Goal: Complete application form

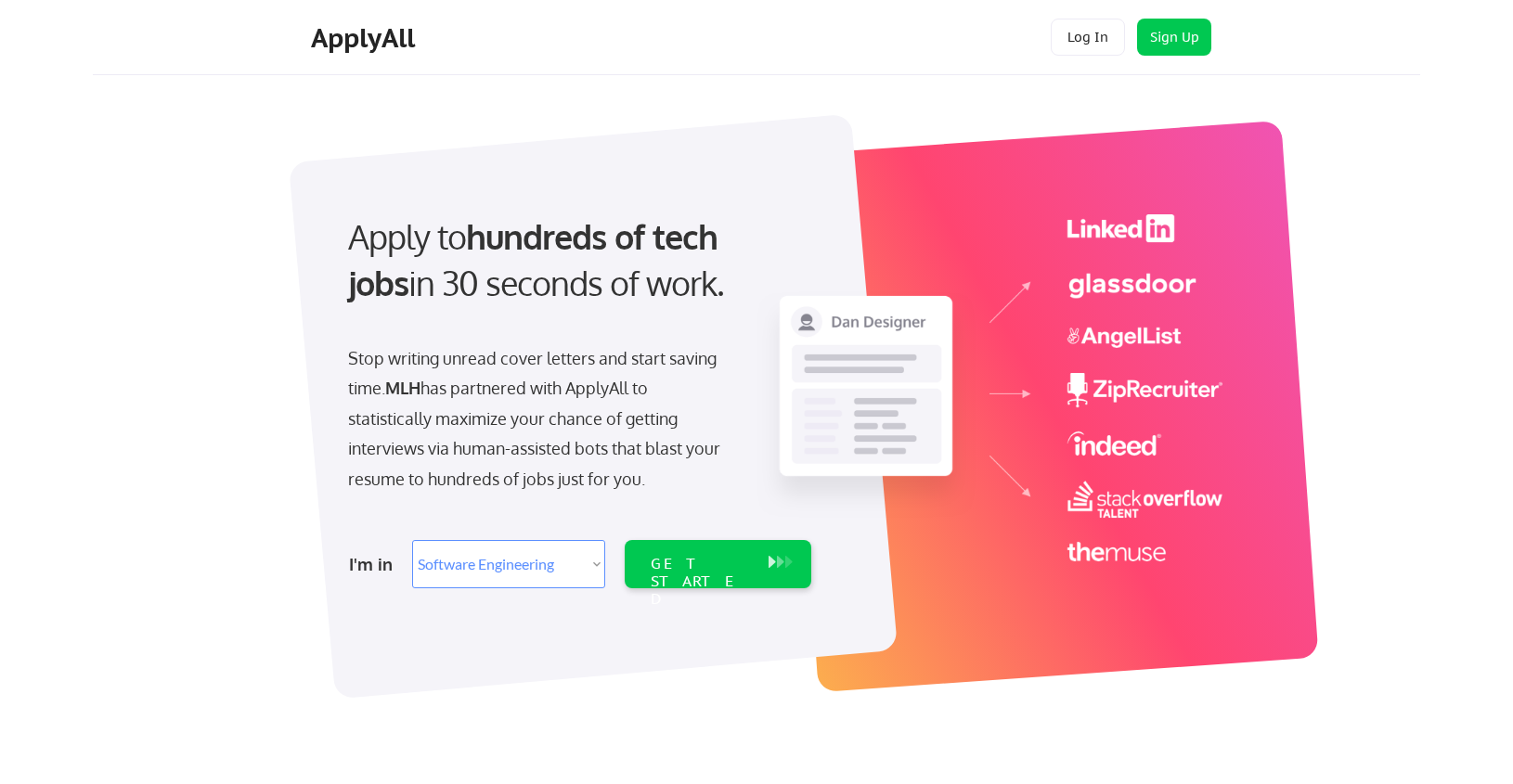
select select ""engineering""
click at [541, 573] on select "Select Role Software Engineering Product Management Customer Success Sales UI/U…" at bounding box center [508, 564] width 193 height 48
click at [412, 540] on select "Select Role Software Engineering Product Management Customer Success Sales UI/U…" at bounding box center [508, 564] width 193 height 48
click at [682, 568] on div "GET STARTED" at bounding box center [699, 581] width 99 height 54
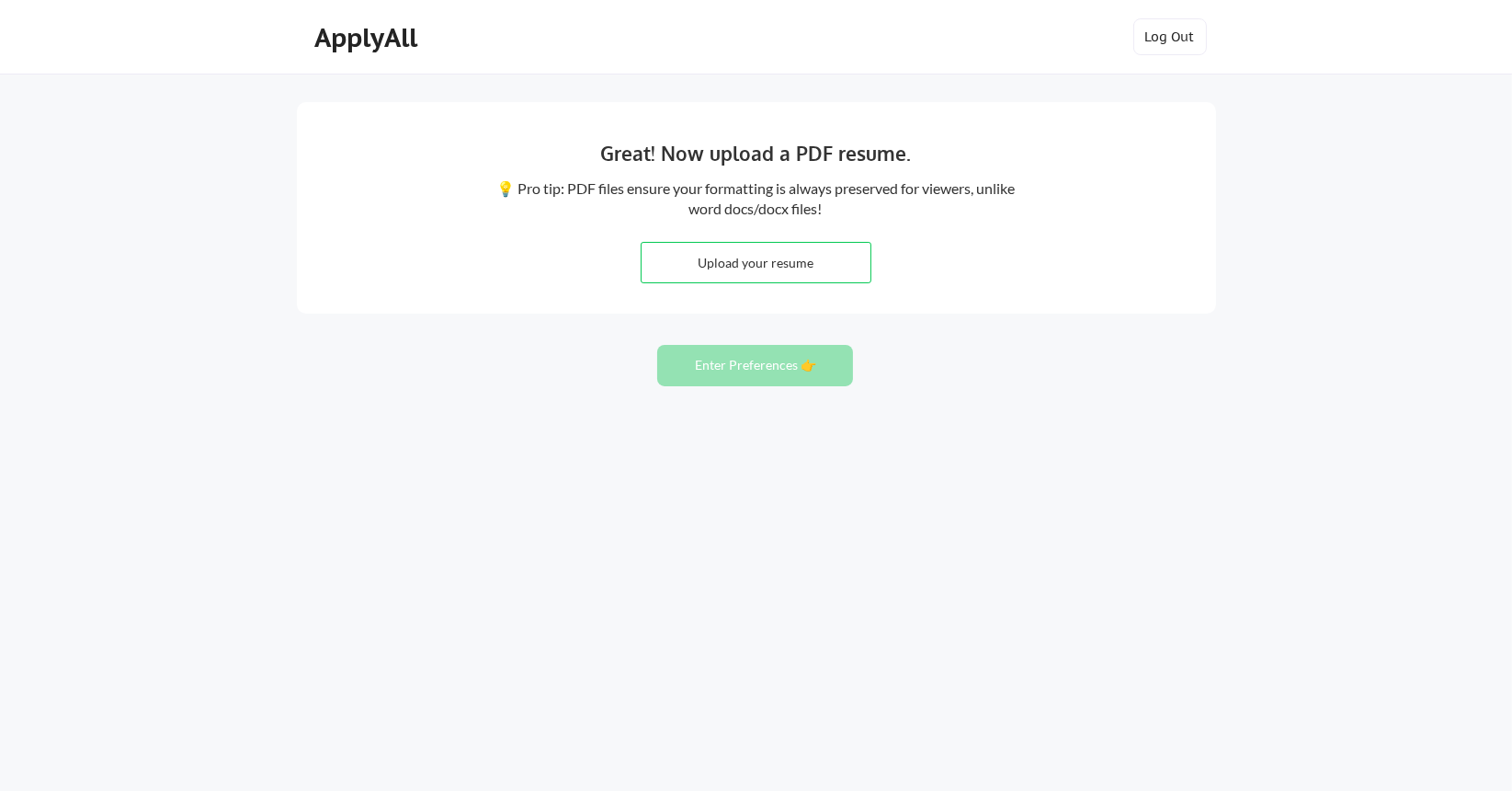
click at [764, 276] on input "file" at bounding box center [755, 262] width 229 height 39
type input "C:\fakepath\Umar_Ahmer_Resume.pdf"
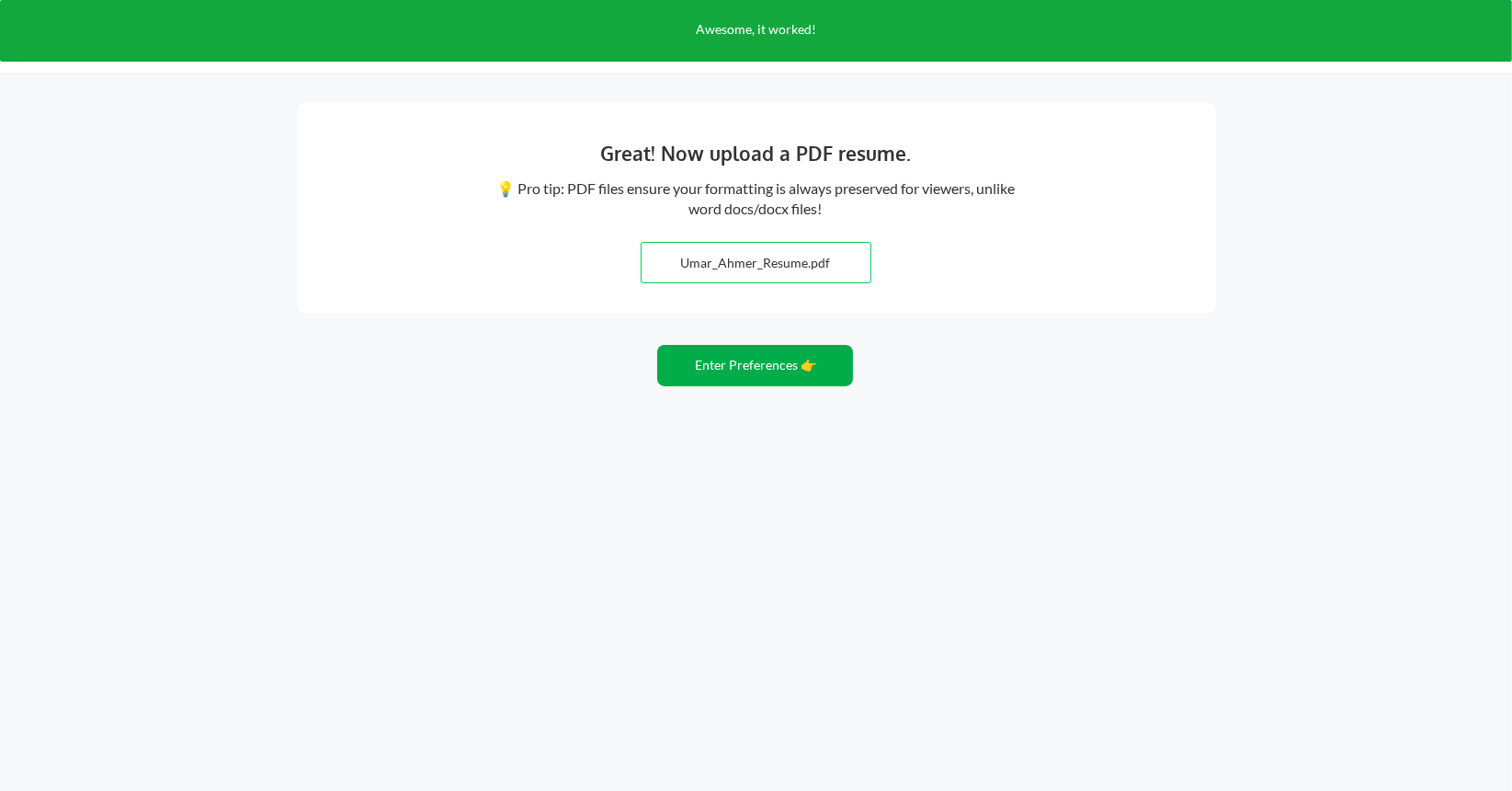
click at [750, 374] on button "Enter Preferences 👉" at bounding box center [755, 365] width 196 height 41
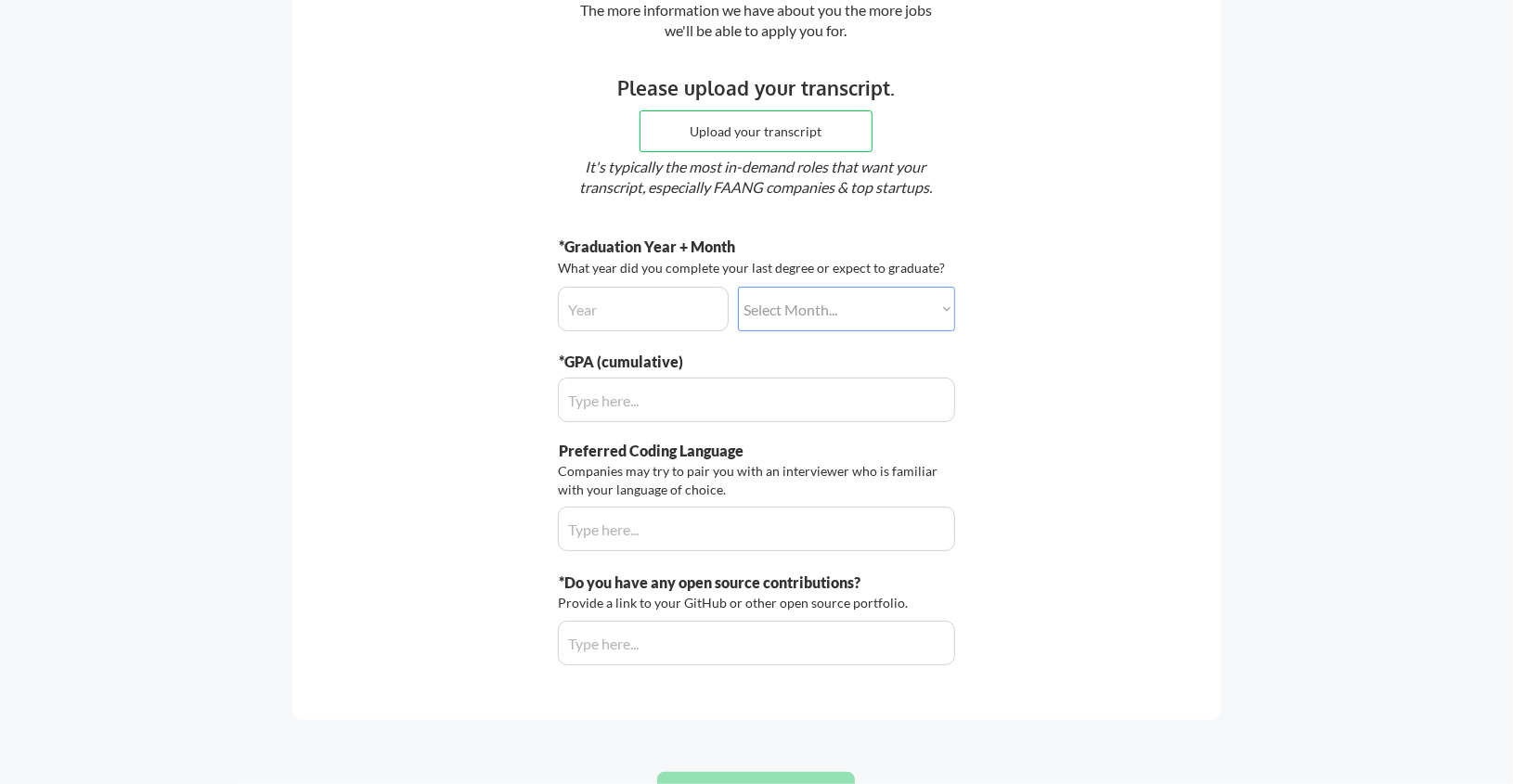
scroll to position [186, 0]
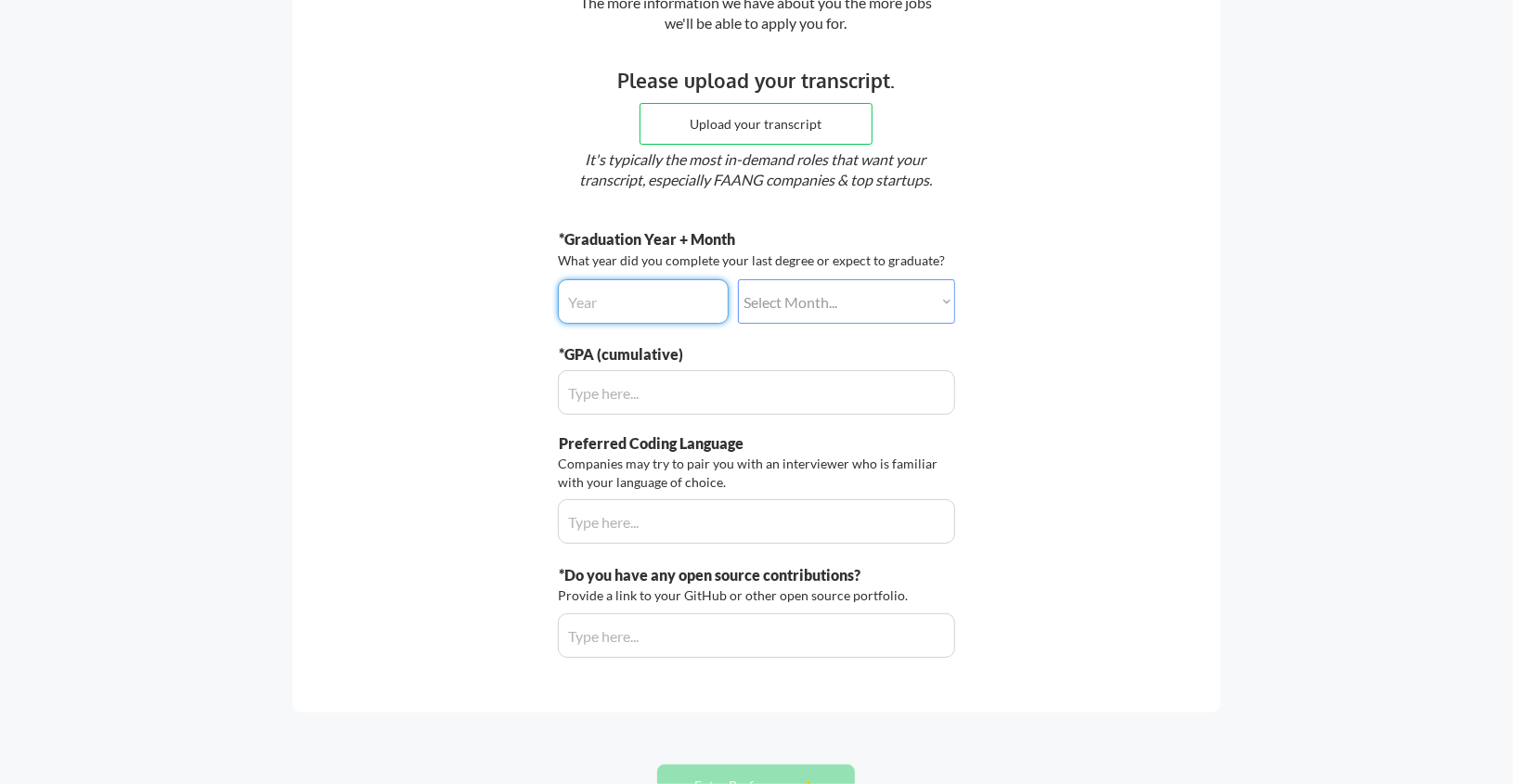
click at [676, 294] on input "input" at bounding box center [643, 301] width 171 height 44
click at [778, 302] on select "Select Month... January February March April May June July August September Oct…" at bounding box center [847, 301] width 217 height 44
select select ""april""
click at [738, 279] on select "Select Month... January February March April May June July August September Oct…" at bounding box center [847, 301] width 217 height 44
click at [679, 294] on input "input" at bounding box center [643, 301] width 171 height 44
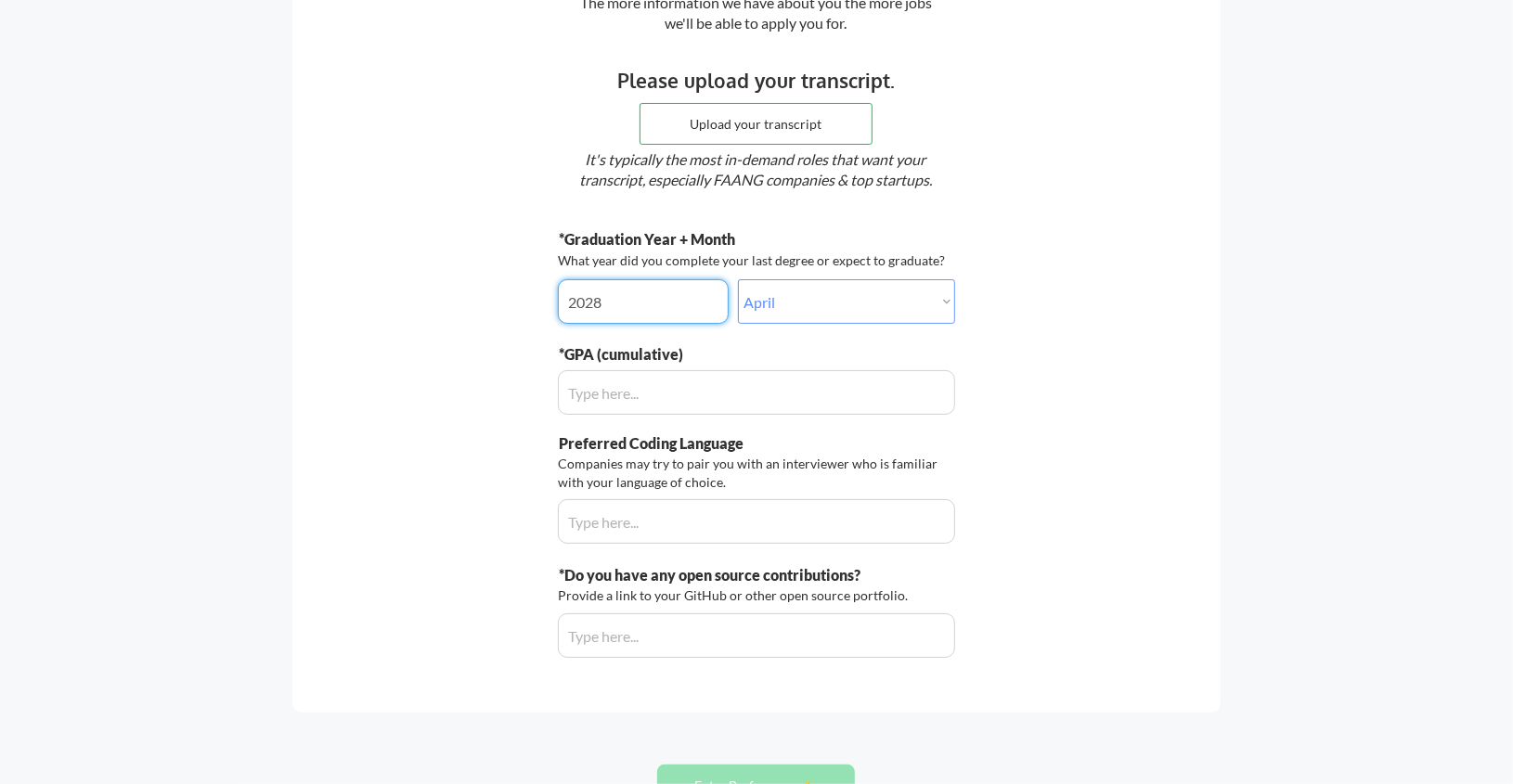
type input "2028"
click at [637, 393] on input "input" at bounding box center [757, 392] width 398 height 44
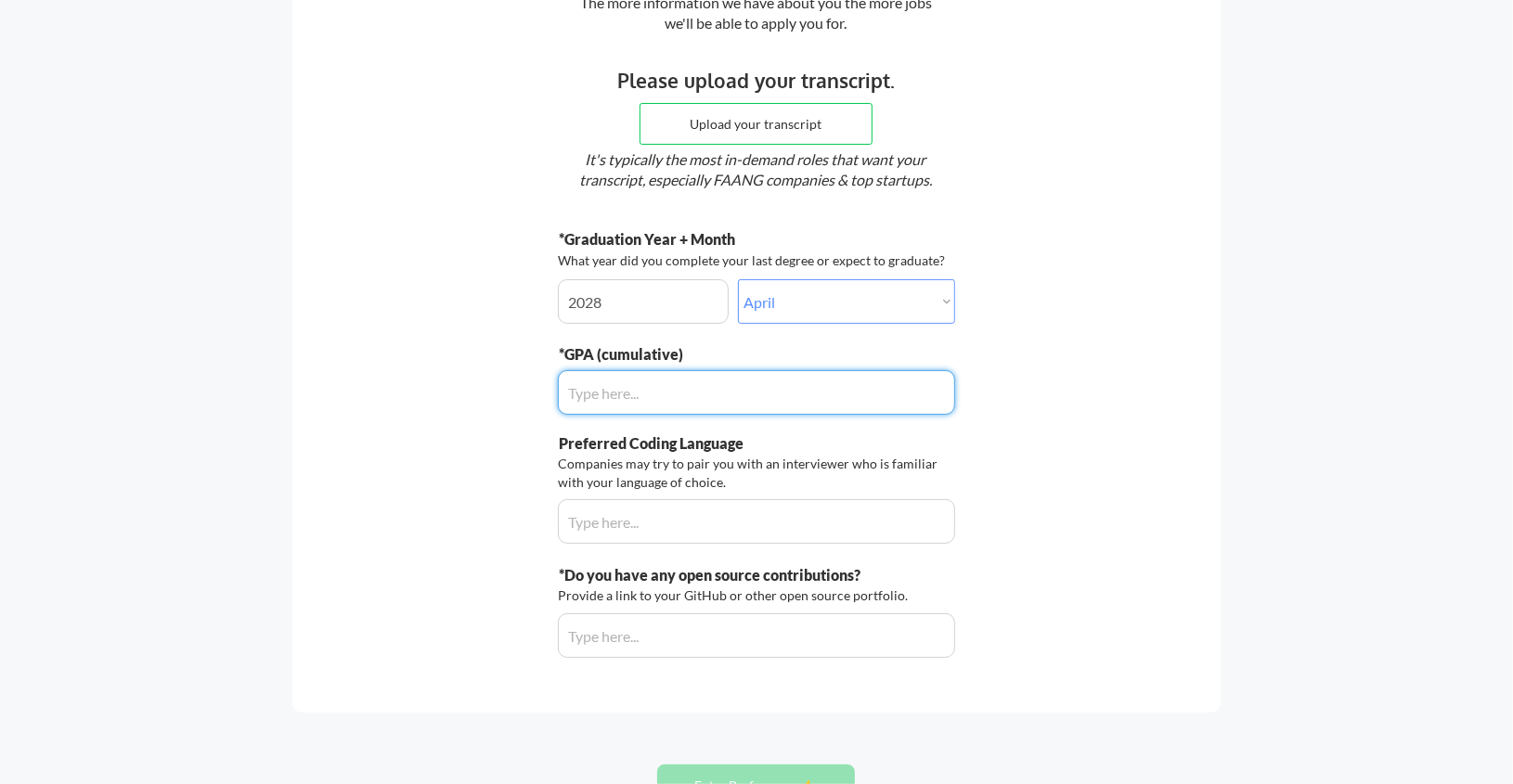
type input "4.0"
click at [699, 448] on div "Preferred Coding Language" at bounding box center [687, 444] width 257 height 21
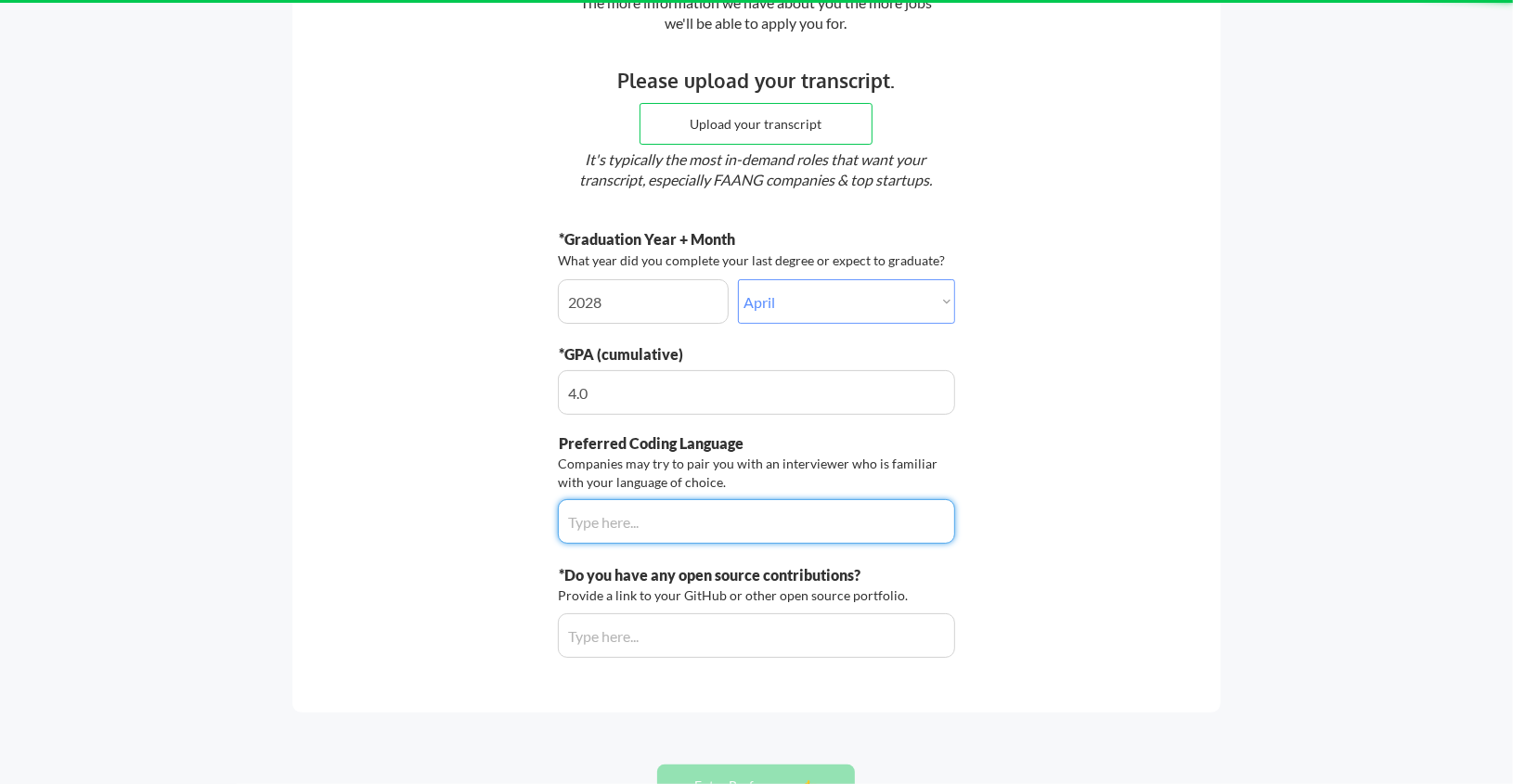
click at [675, 500] on input "input" at bounding box center [757, 521] width 398 height 44
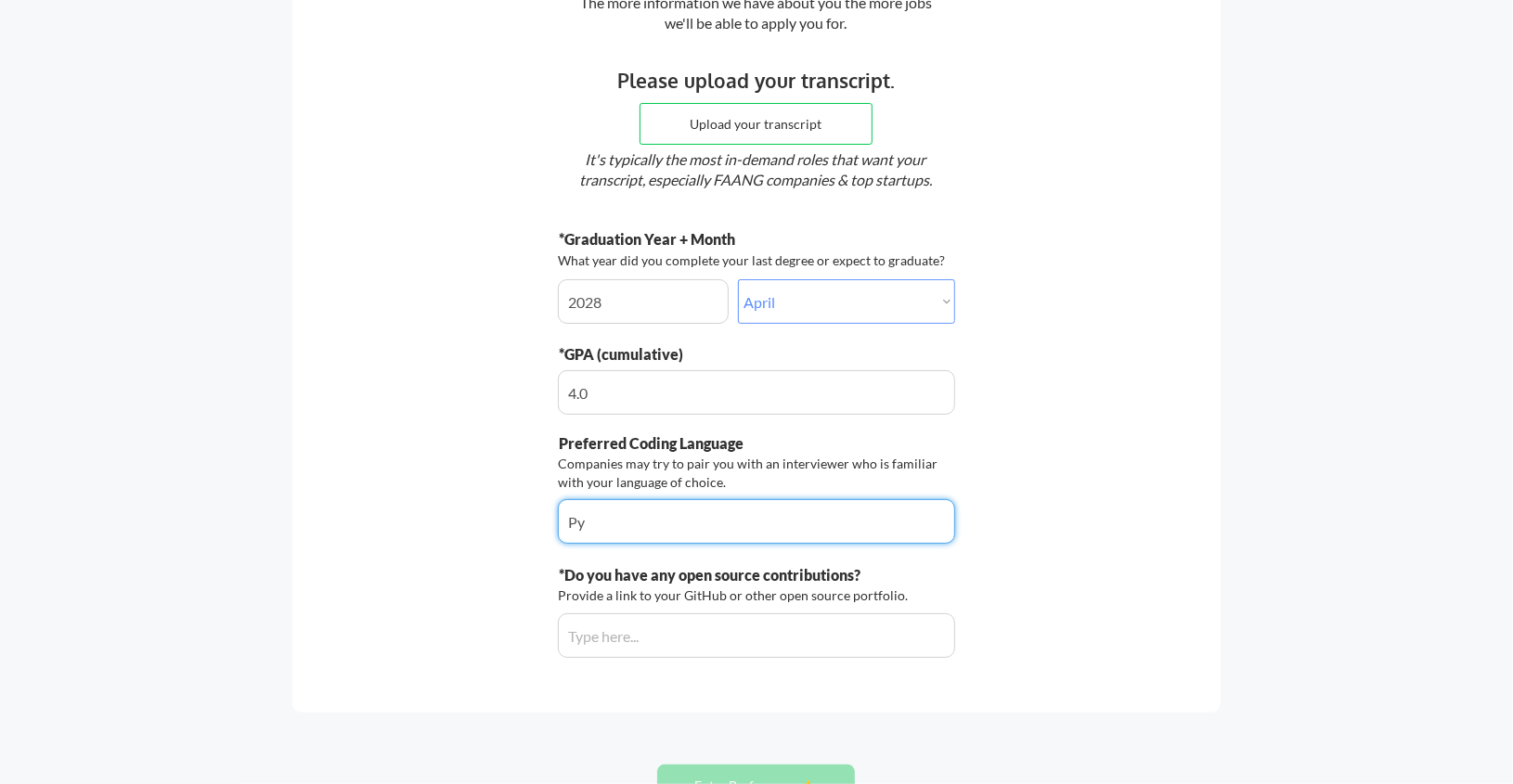
type input "P"
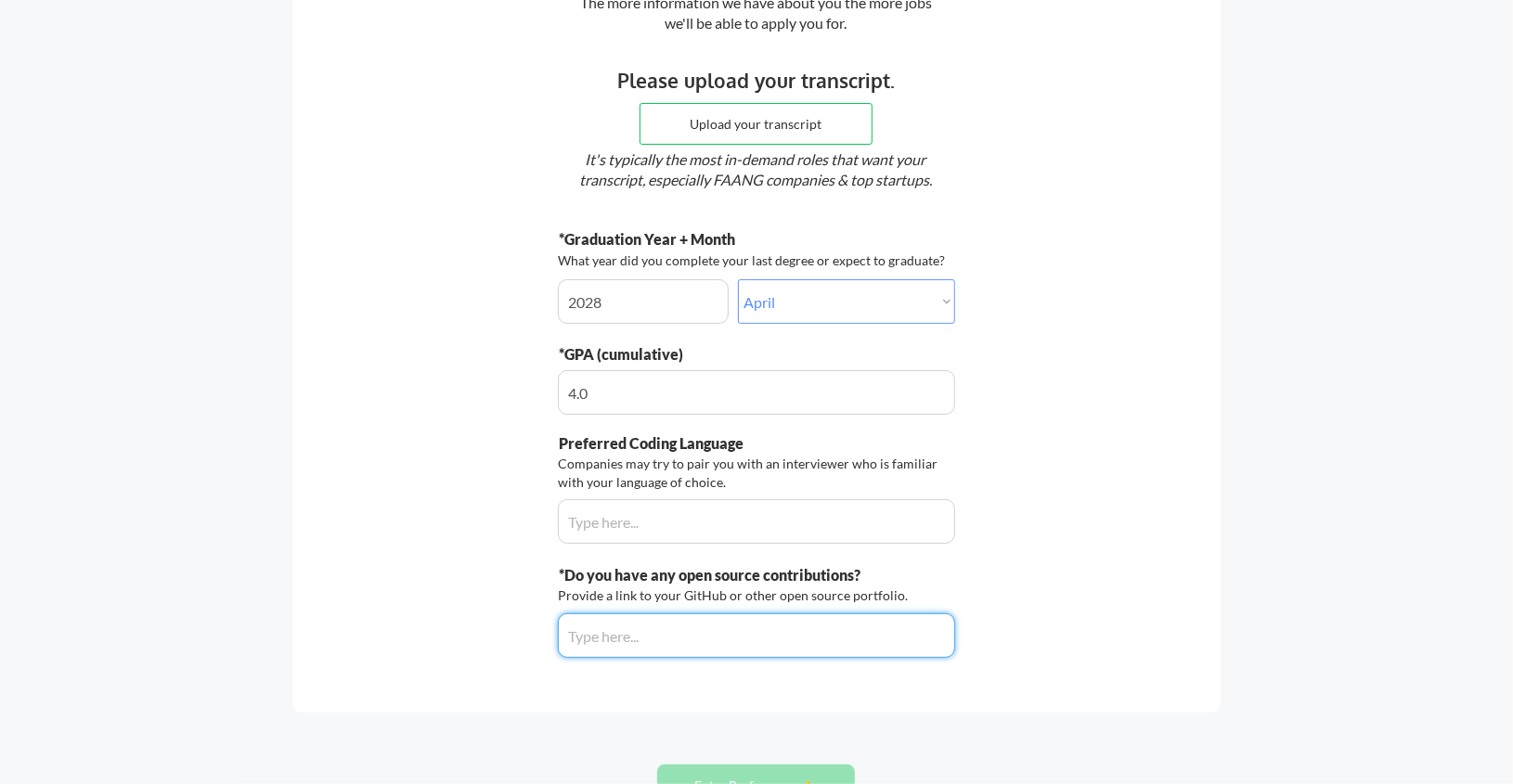
click at [680, 649] on input "input" at bounding box center [757, 635] width 398 height 44
paste input "https://github.com/umara25"
type input "https://github.com/umara25"
click at [852, 661] on div "Let's do this thing. The more information we have about you the more jobs we'll…" at bounding box center [756, 315] width 929 height 795
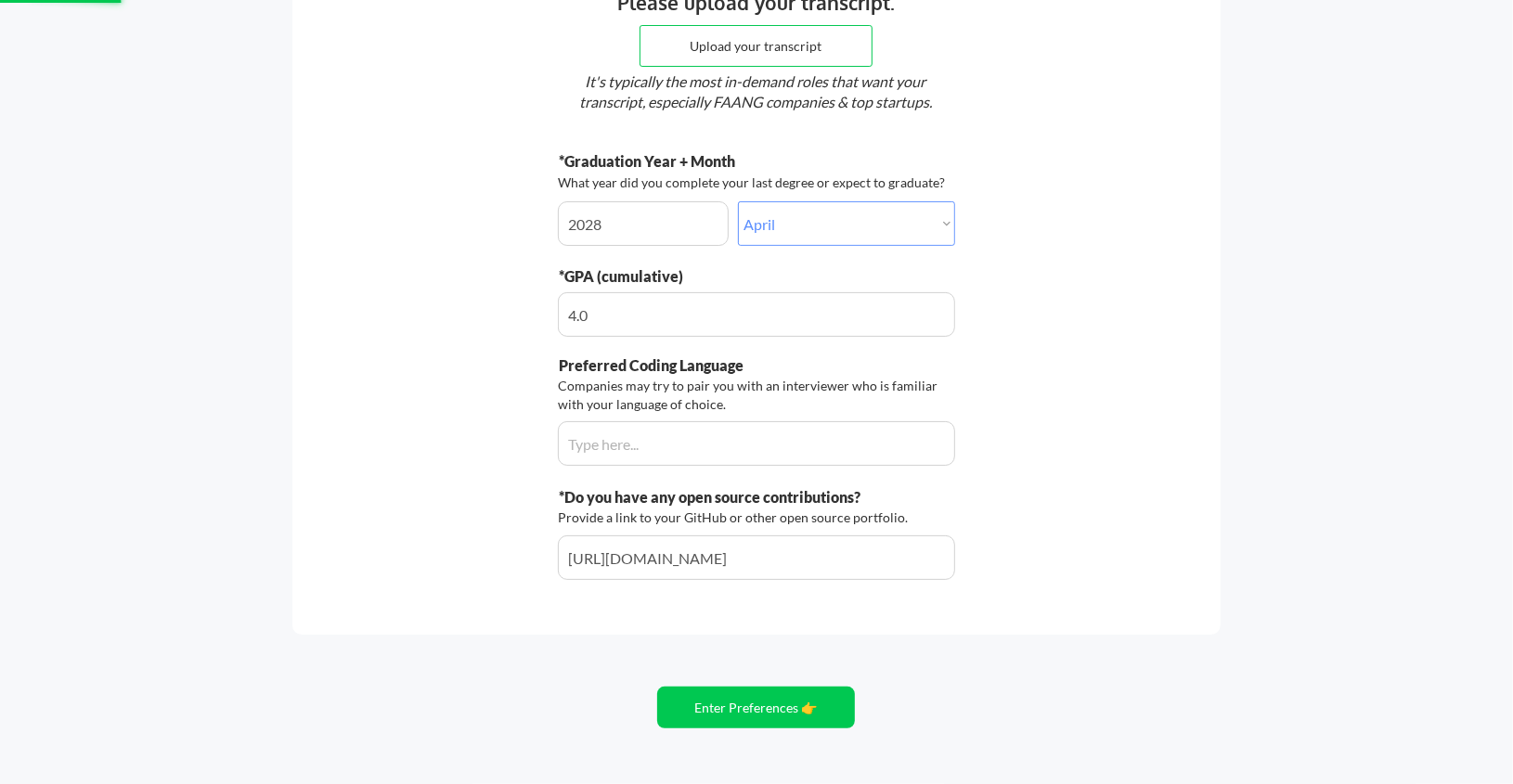
scroll to position [278, 0]
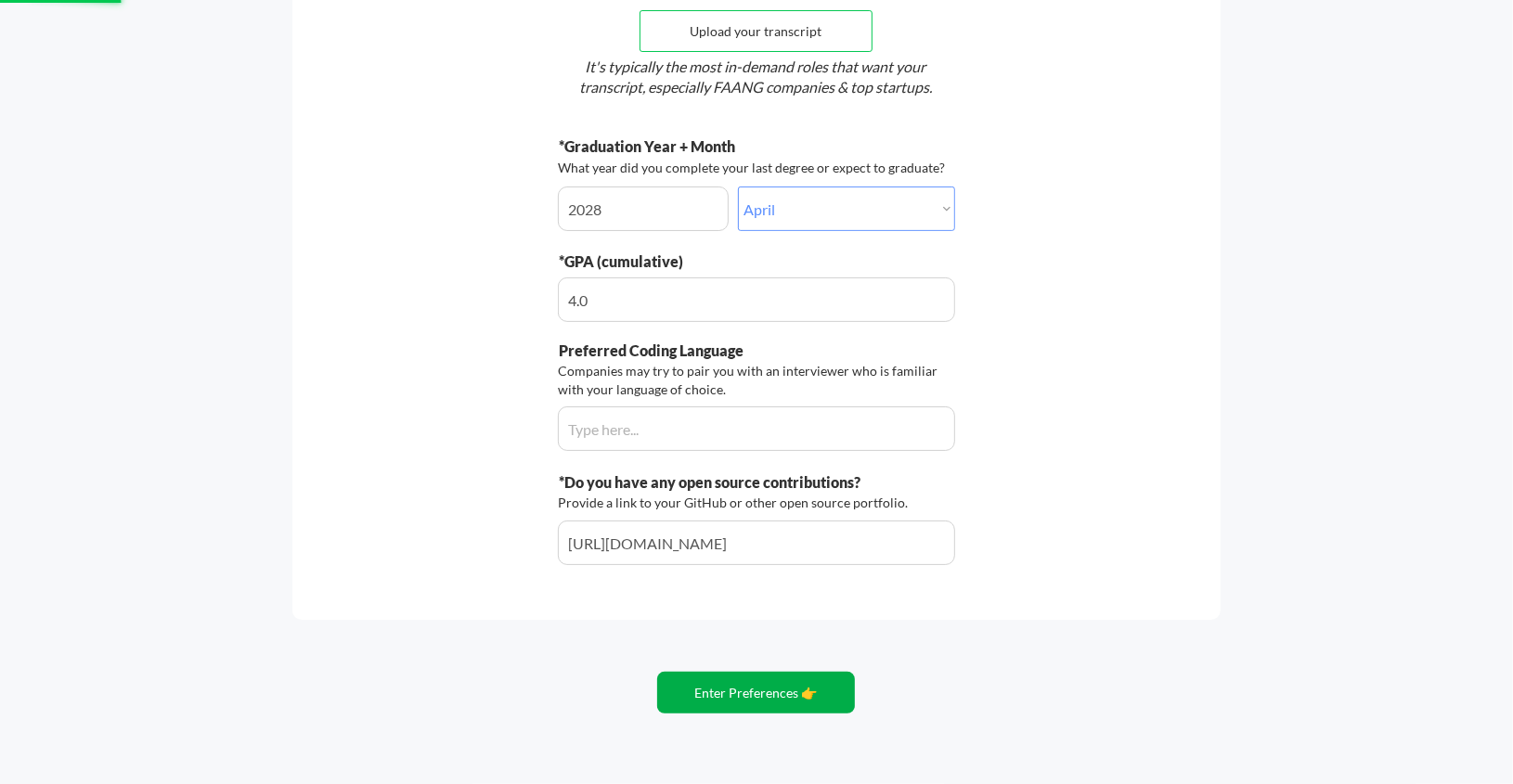
click at [800, 678] on button "Enter Preferences 👉" at bounding box center [756, 693] width 198 height 41
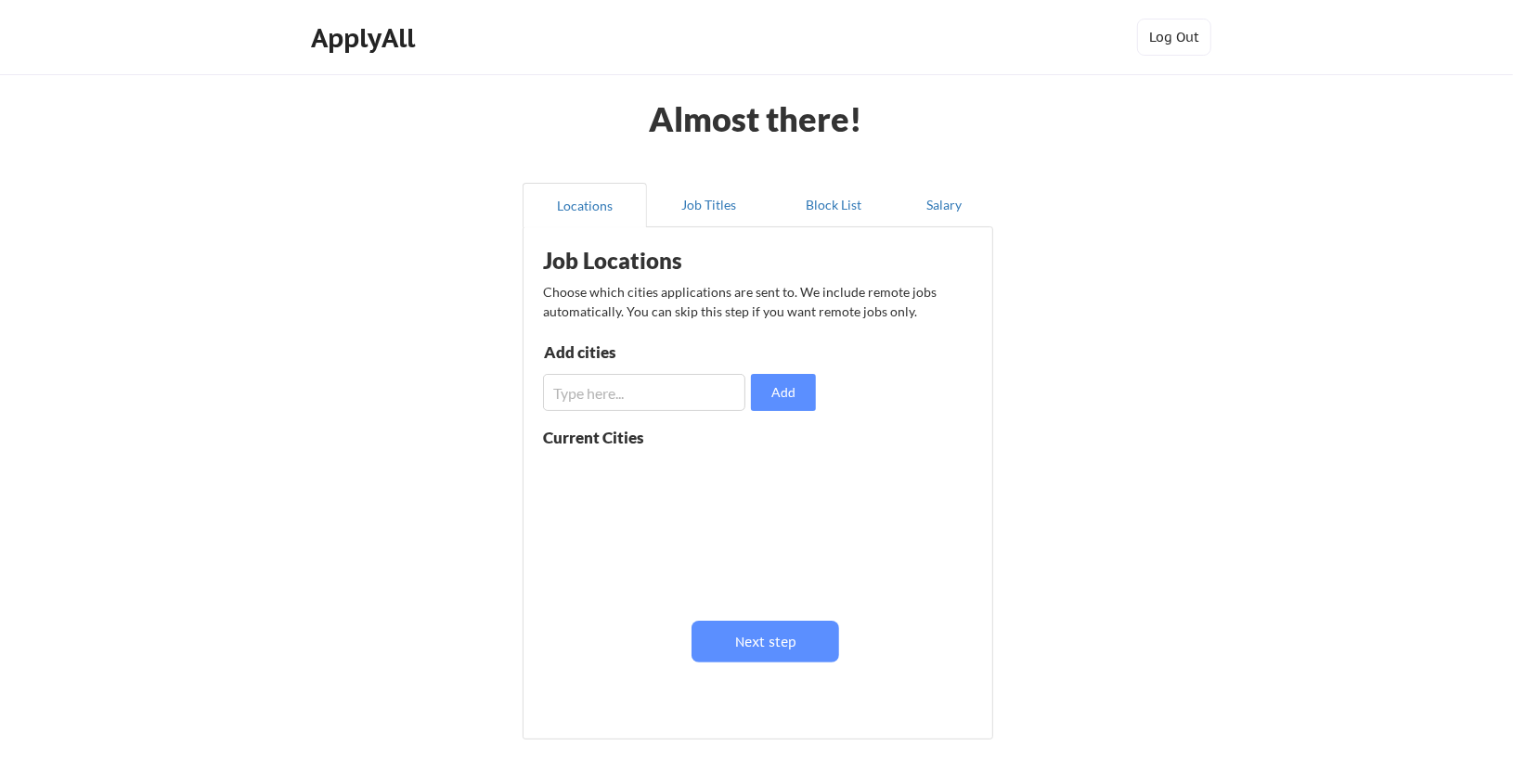
click at [670, 399] on input "input" at bounding box center [644, 392] width 203 height 37
type input "New York City"
click at [785, 400] on button "Add" at bounding box center [783, 392] width 65 height 37
click at [651, 386] on input "input" at bounding box center [644, 392] width 203 height 37
type input "Toronto"
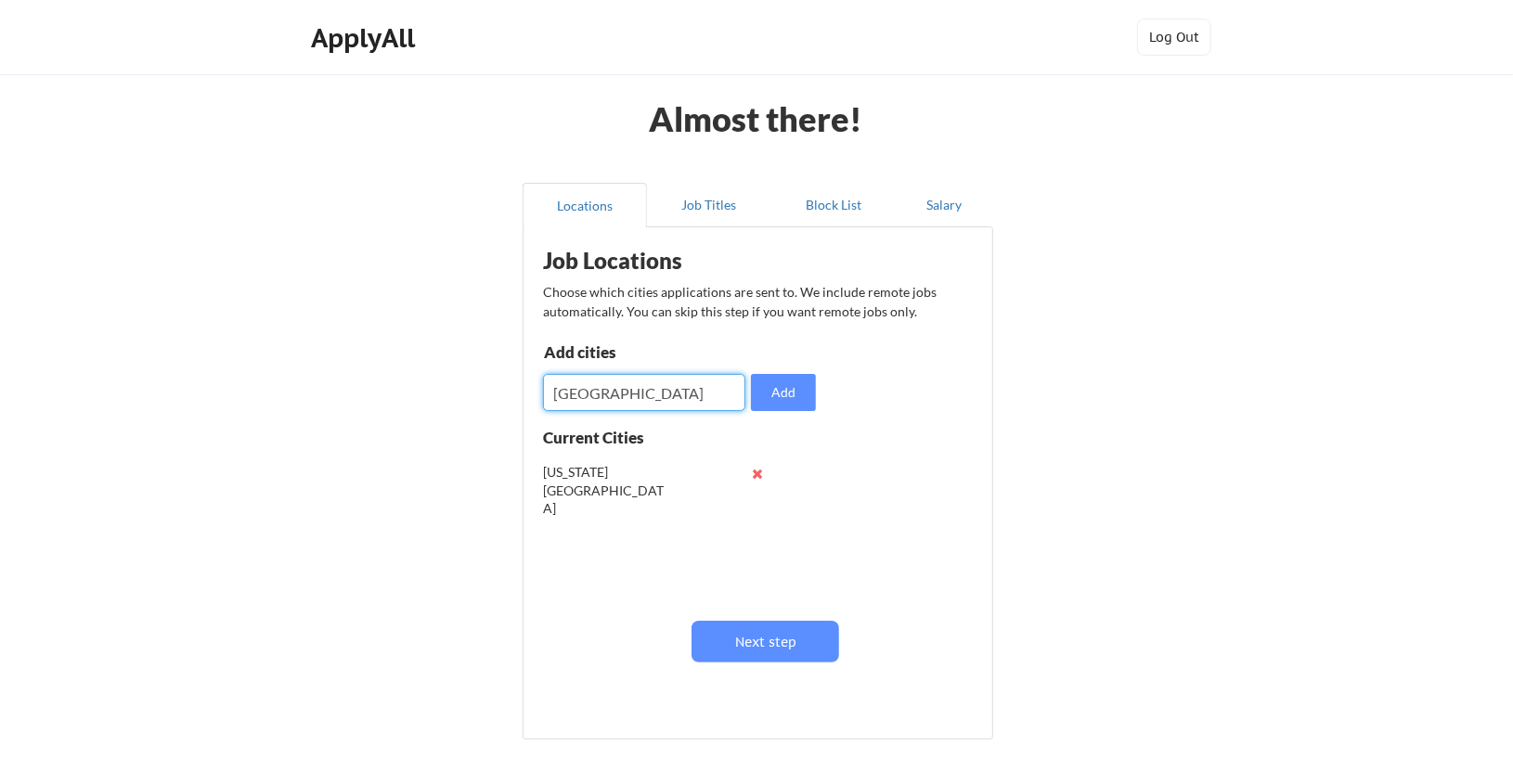
click at [765, 376] on button "Add" at bounding box center [783, 392] width 65 height 37
click at [648, 395] on input "input" at bounding box center [644, 392] width 203 height 37
type input "Seattle"
click at [773, 378] on button "Add" at bounding box center [783, 392] width 65 height 37
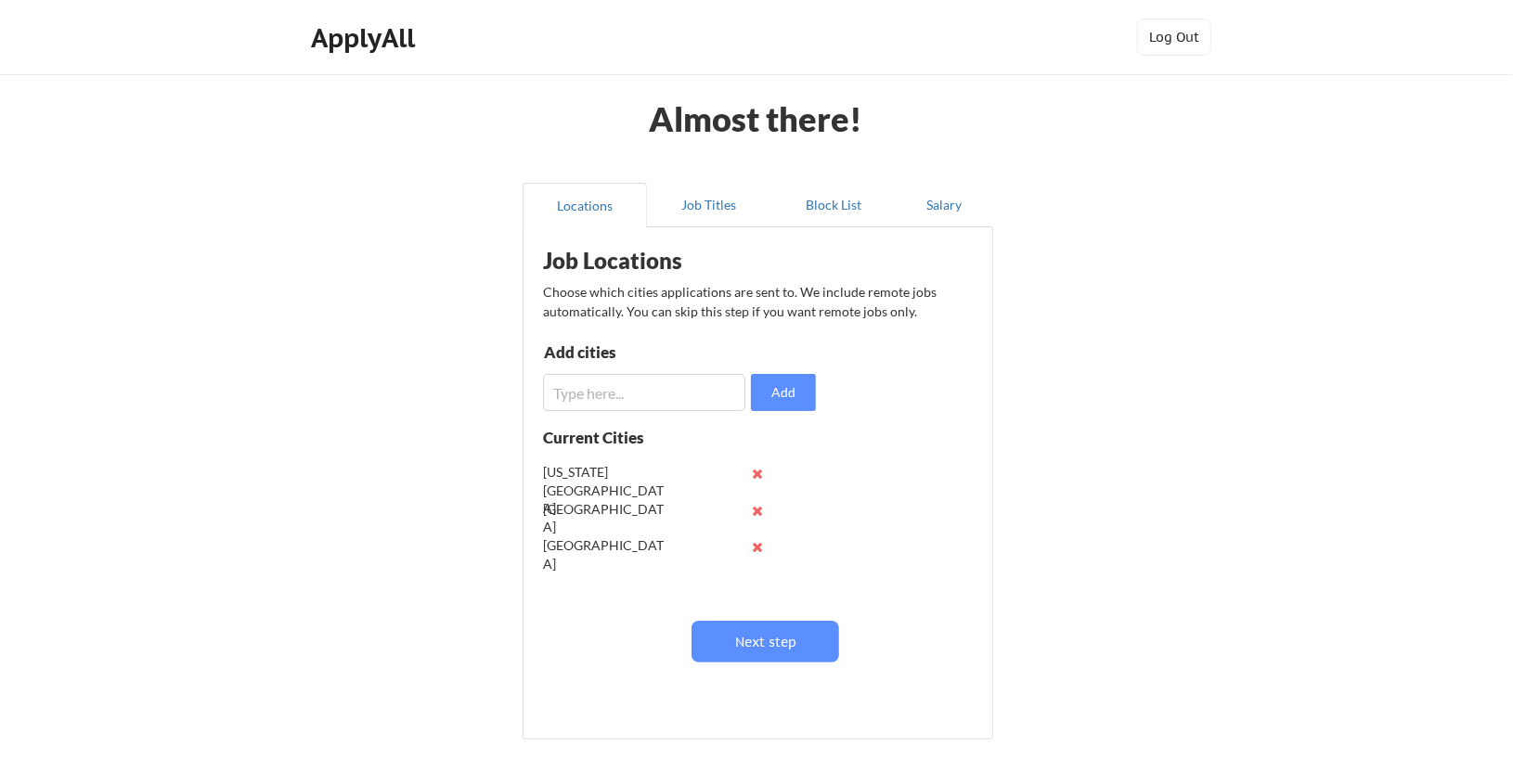
click at [678, 392] on input "input" at bounding box center [644, 392] width 203 height 37
type input "[GEOGRAPHIC_DATA]"
click at [782, 390] on button "Add" at bounding box center [783, 392] width 65 height 37
click at [739, 636] on button "Next step" at bounding box center [765, 642] width 148 height 41
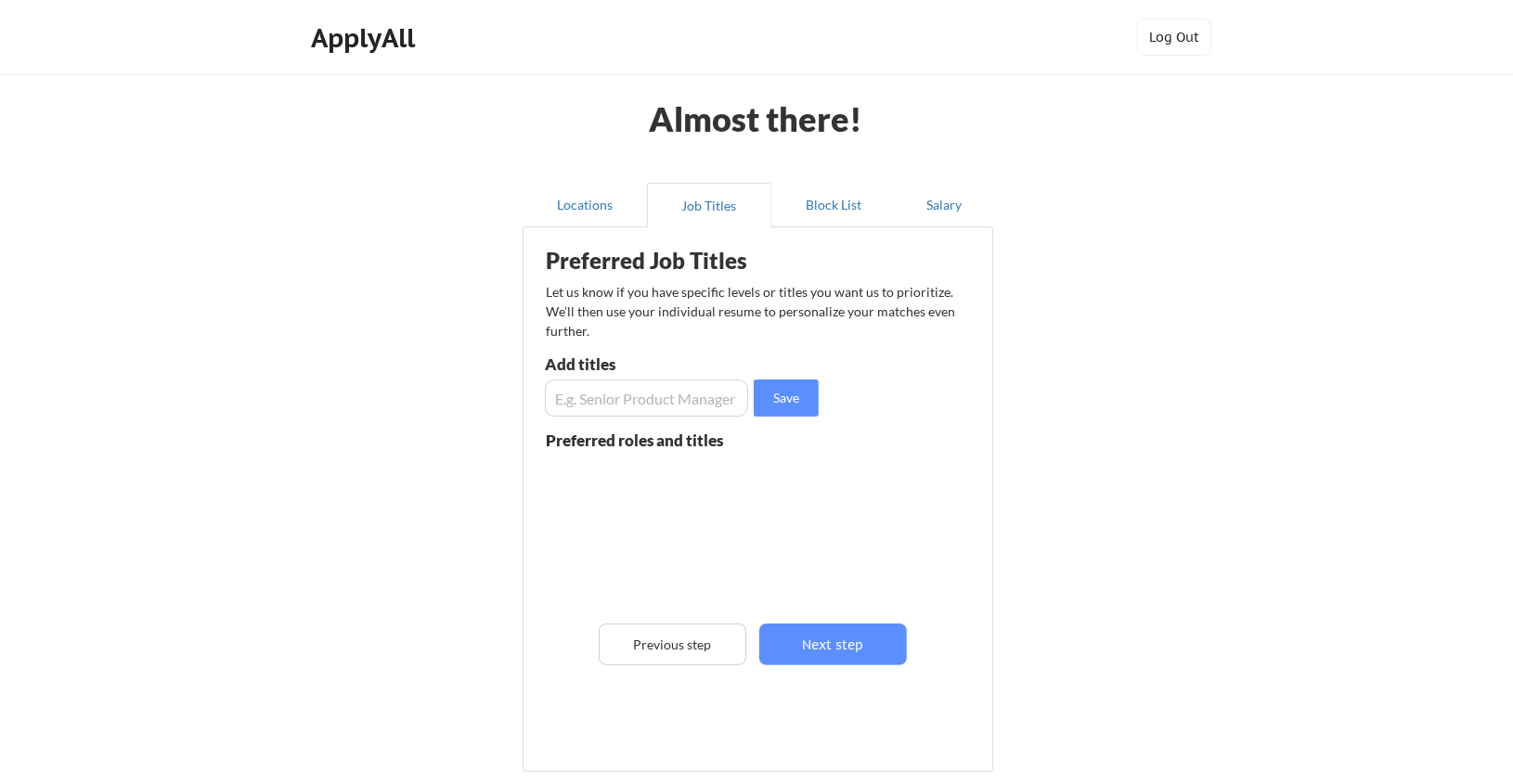
click at [659, 400] on input "input" at bounding box center [647, 398] width 204 height 37
type input "Software Engineering Intern"
click at [776, 398] on button "Save" at bounding box center [786, 398] width 65 height 37
click at [835, 649] on button "Next step" at bounding box center [833, 645] width 148 height 41
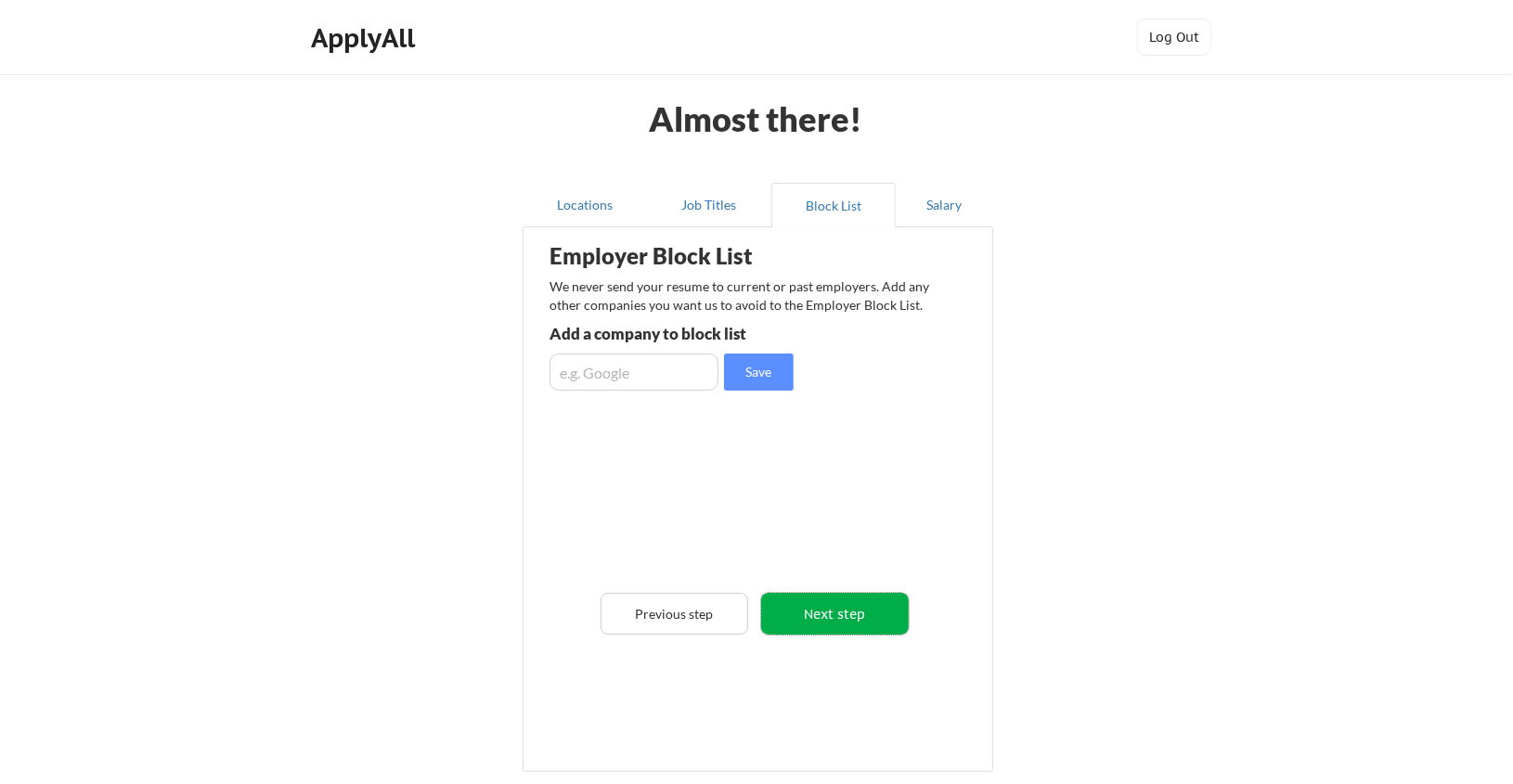
click at [804, 622] on button "Next step" at bounding box center [835, 613] width 148 height 41
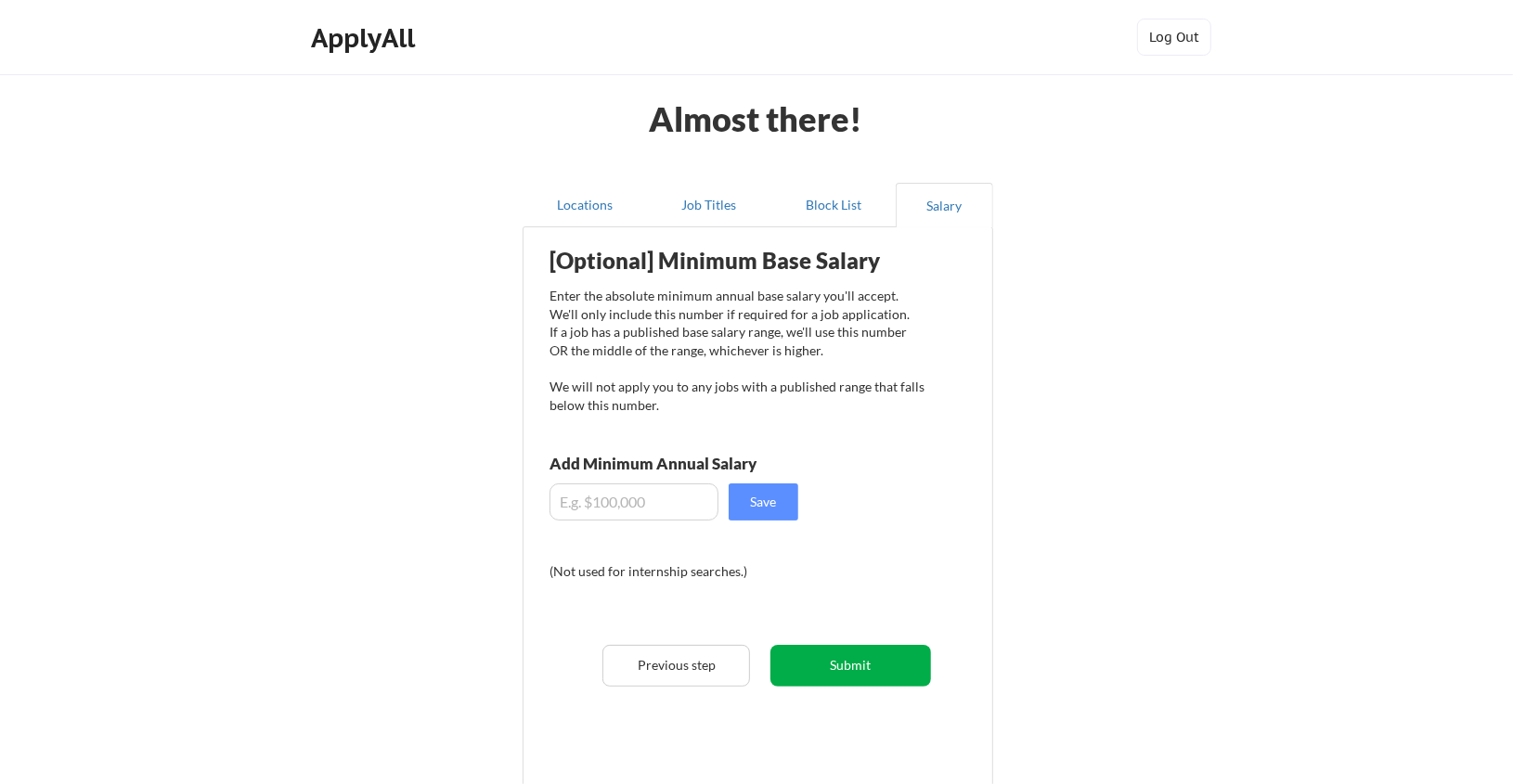
click at [866, 656] on button "Submit" at bounding box center [850, 666] width 160 height 41
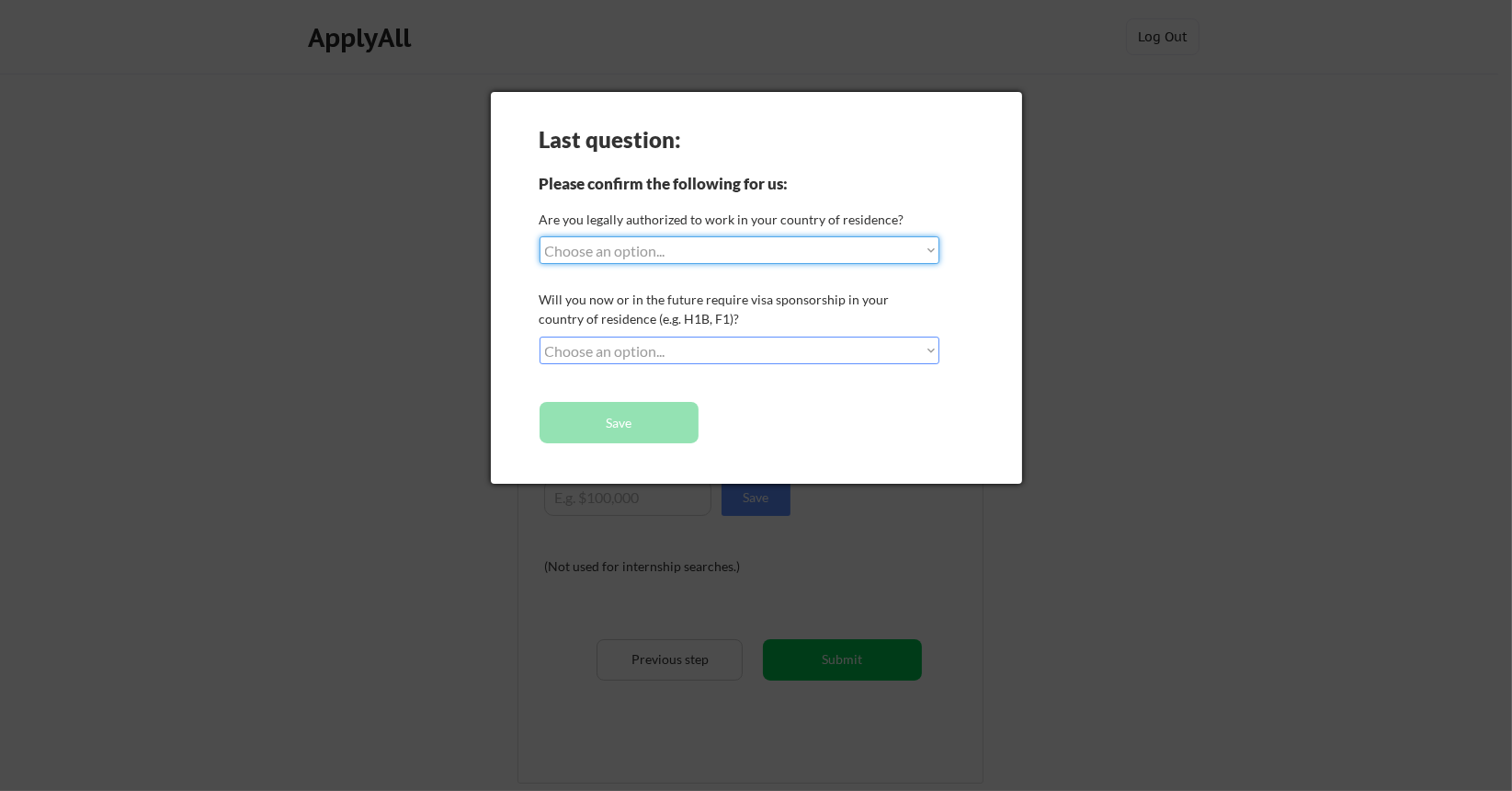
click at [650, 360] on select "Choose an option... No, I will not need sponsorship Yes, I will need sponsorship" at bounding box center [739, 350] width 399 height 28
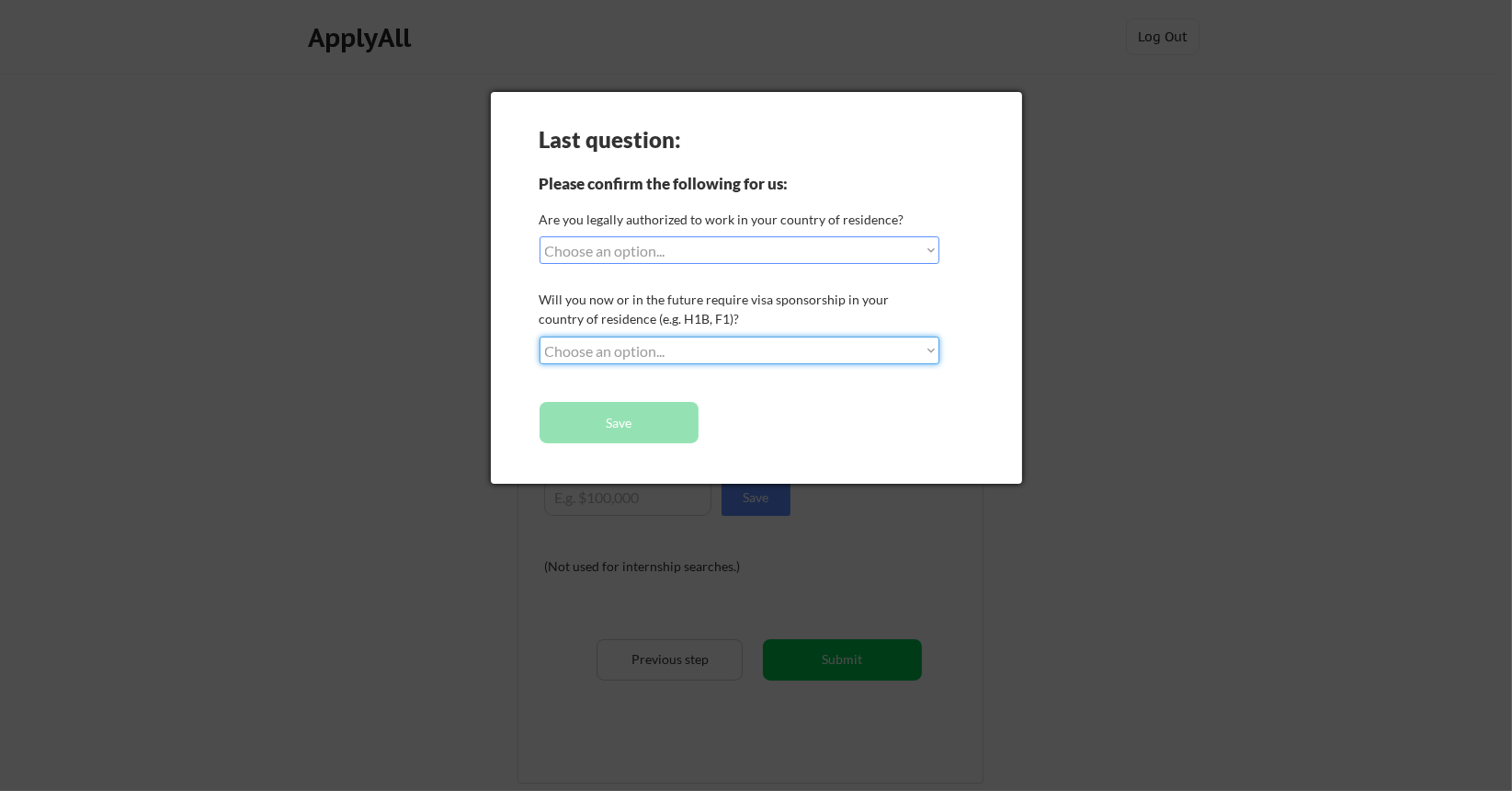
select select ""yes__i_will_need_sponsorship""
click at [539, 336] on select "Choose an option... No, I will not need sponsorship Yes, I will need sponsorship" at bounding box center [739, 350] width 399 height 28
click at [663, 249] on select "Choose an option... Yes, I am a US Citizen Yes, I am a Canadian Citizen Yes, I …" at bounding box center [739, 250] width 399 height 28
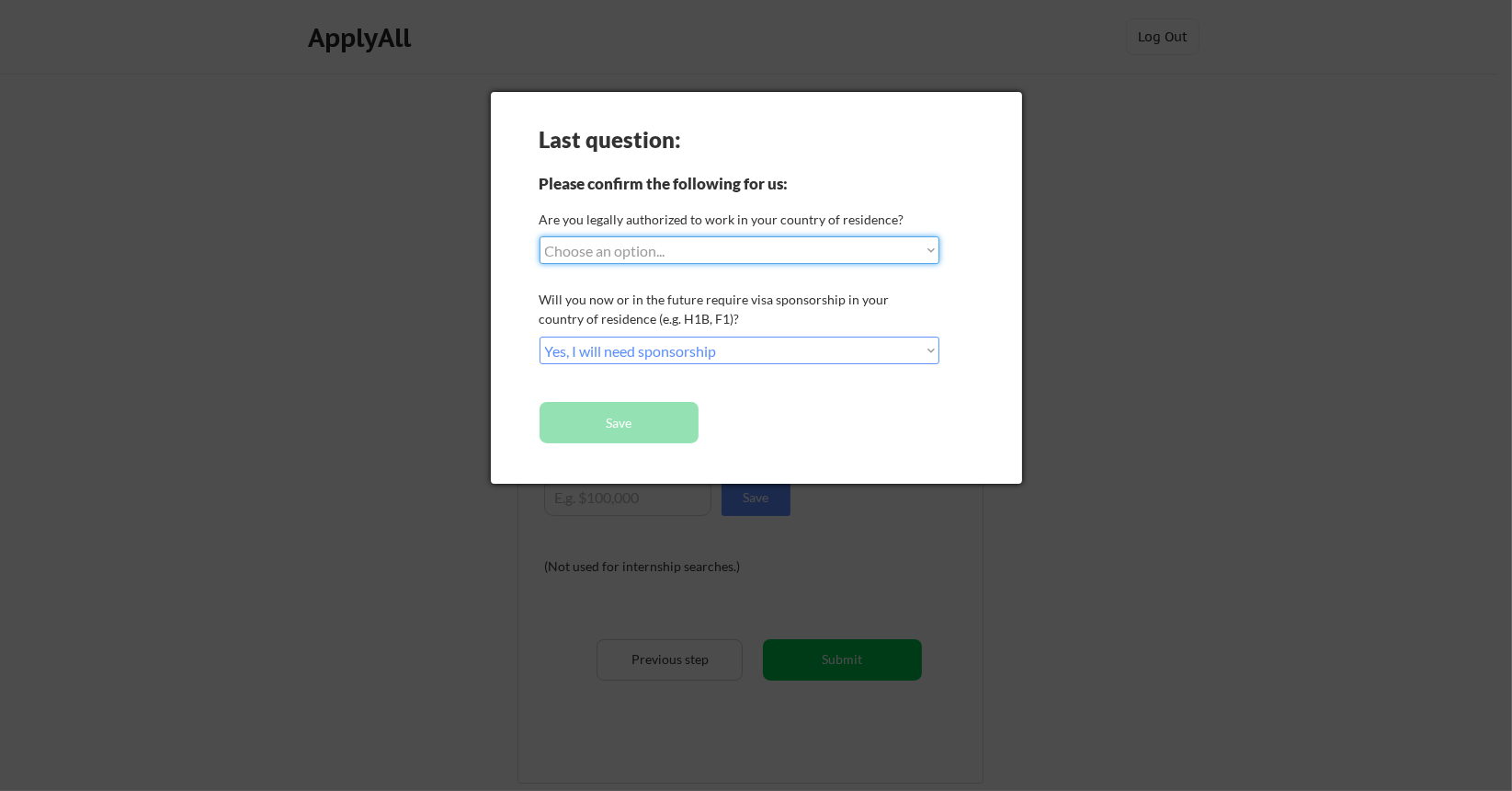
select select ""yes__i_am_a_canadian_citizen""
click at [539, 236] on select "Choose an option... Yes, I am a US Citizen Yes, I am a Canadian Citizen Yes, I …" at bounding box center [739, 250] width 399 height 28
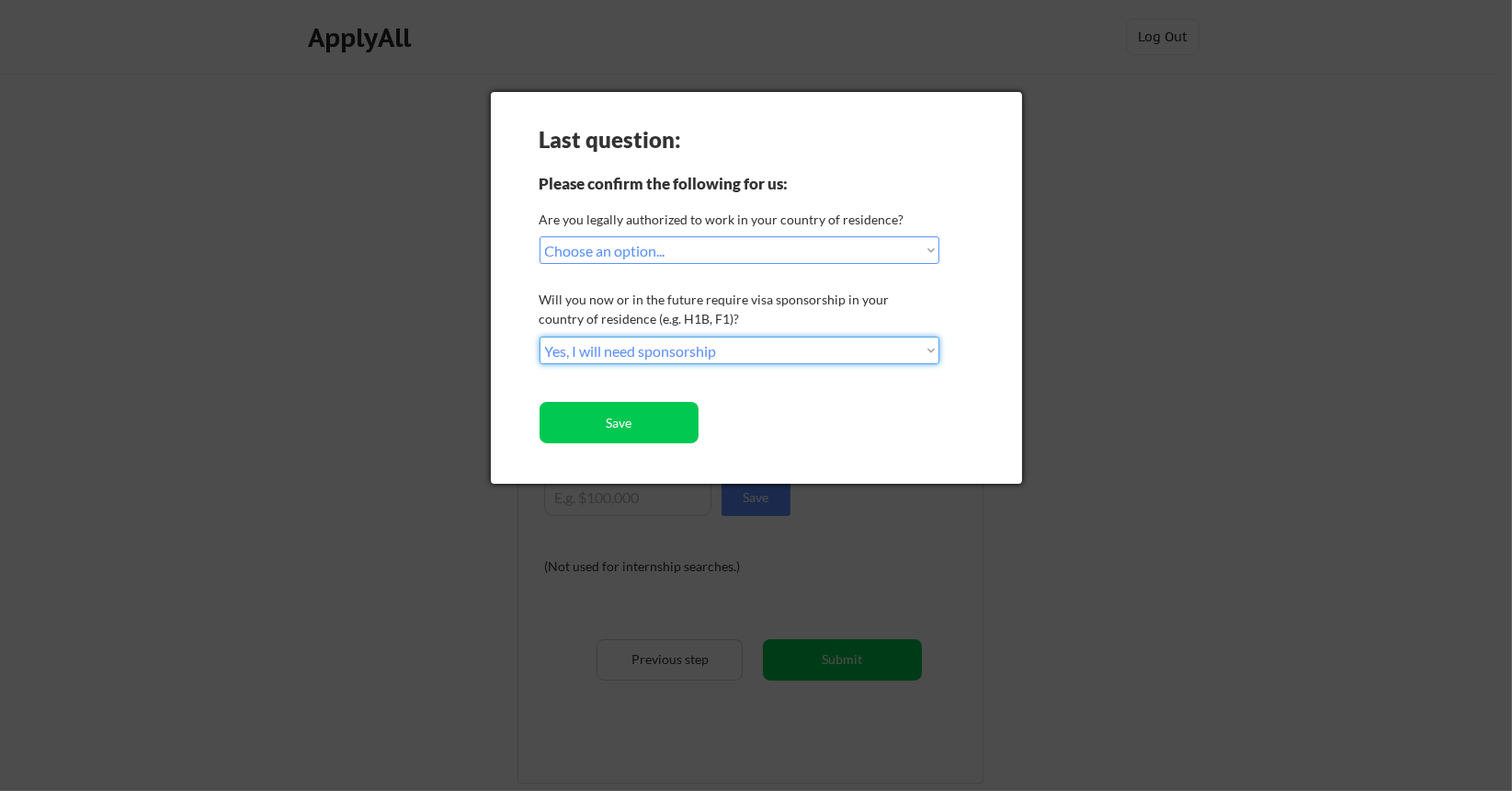
click at [642, 356] on select "Choose an option... No, I will not need sponsorship Yes, I will need sponsorship" at bounding box center [739, 350] width 399 height 28
select select ""no__i_will_not_need_sponsorship""
click at [539, 336] on select "Choose an option... No, I will not need sponsorship Yes, I will need sponsorship" at bounding box center [739, 350] width 399 height 28
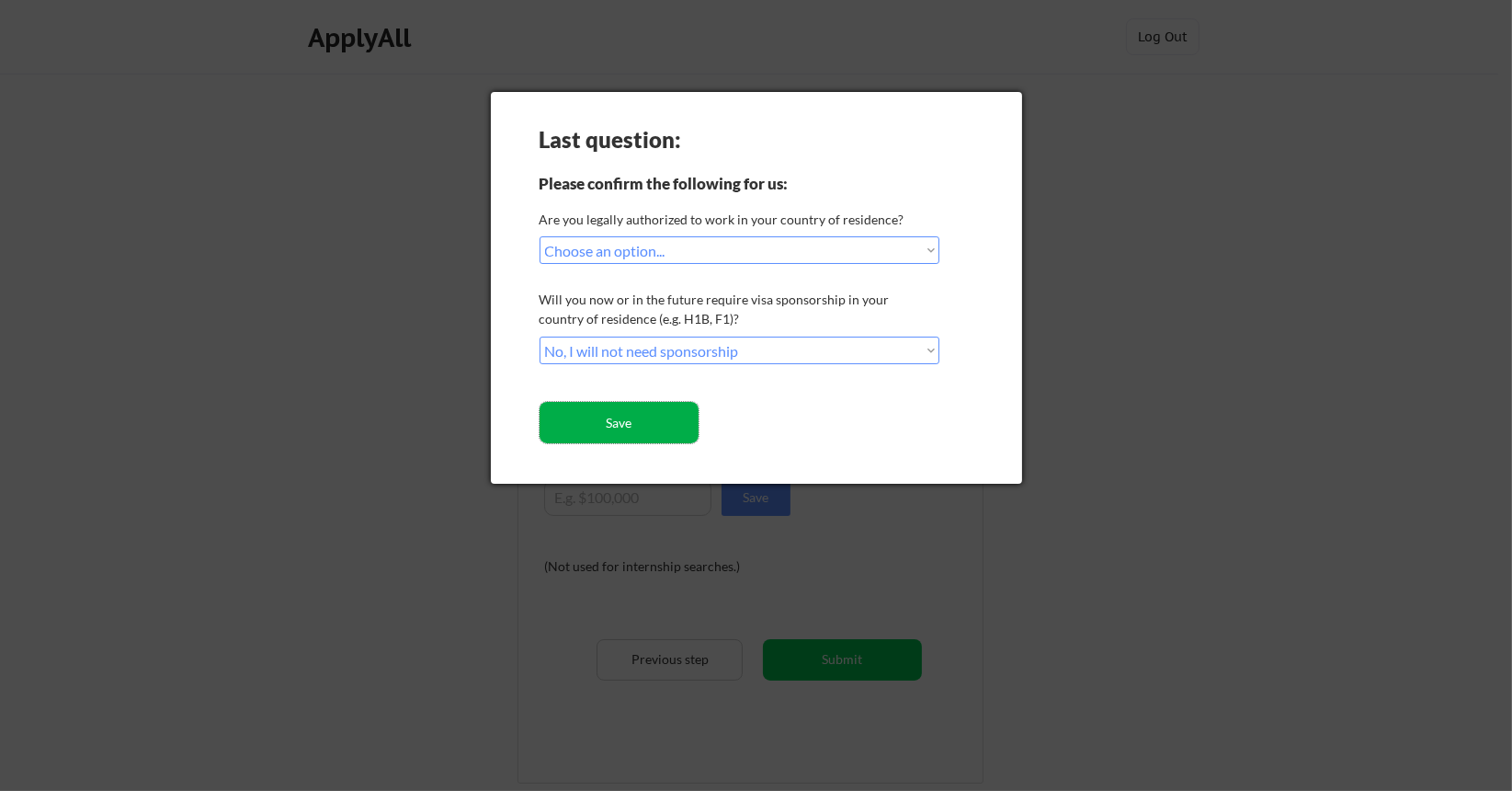
click at [641, 439] on button "Save" at bounding box center [619, 422] width 159 height 41
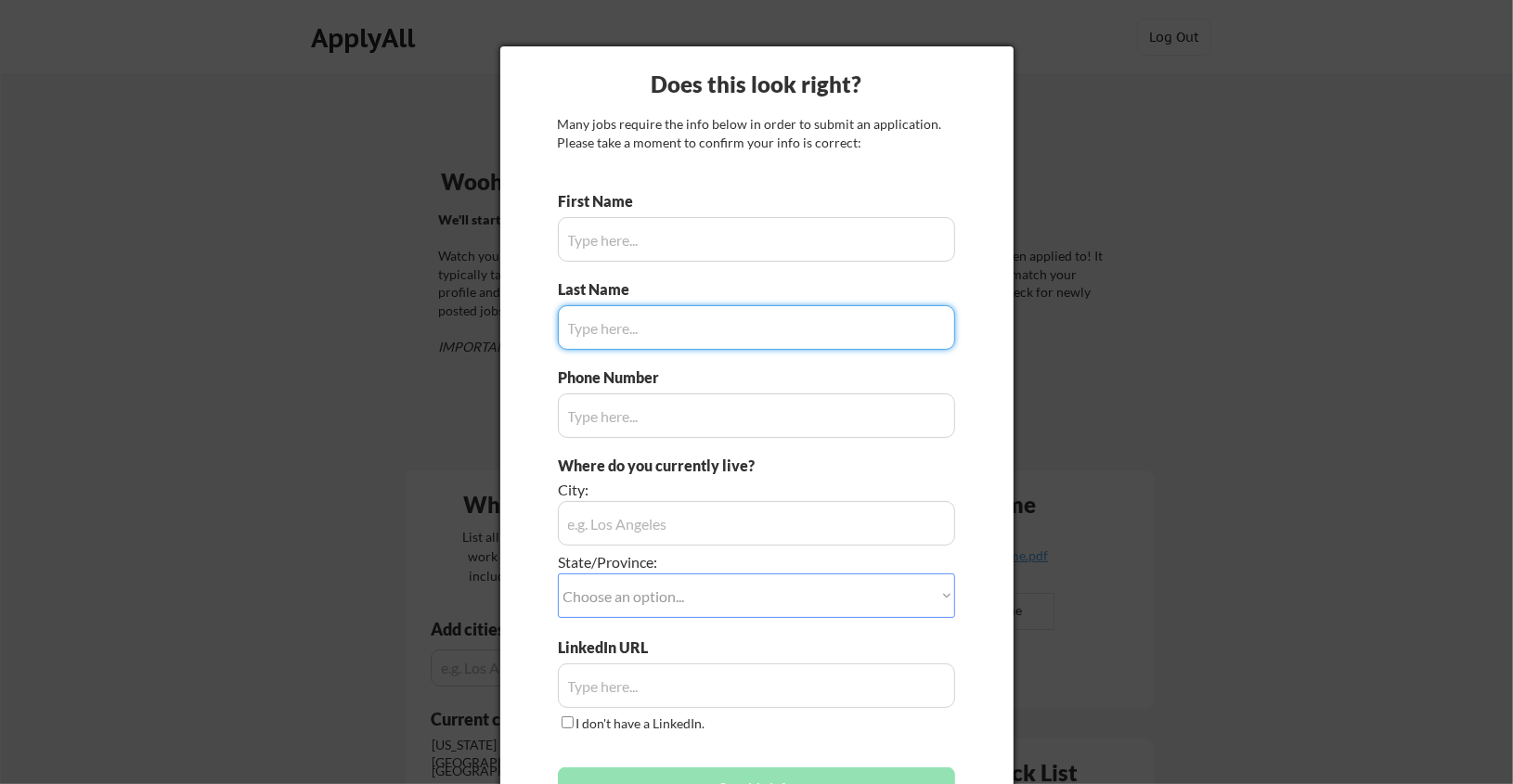
type input "Umar"
type input "(905)-226-0309"
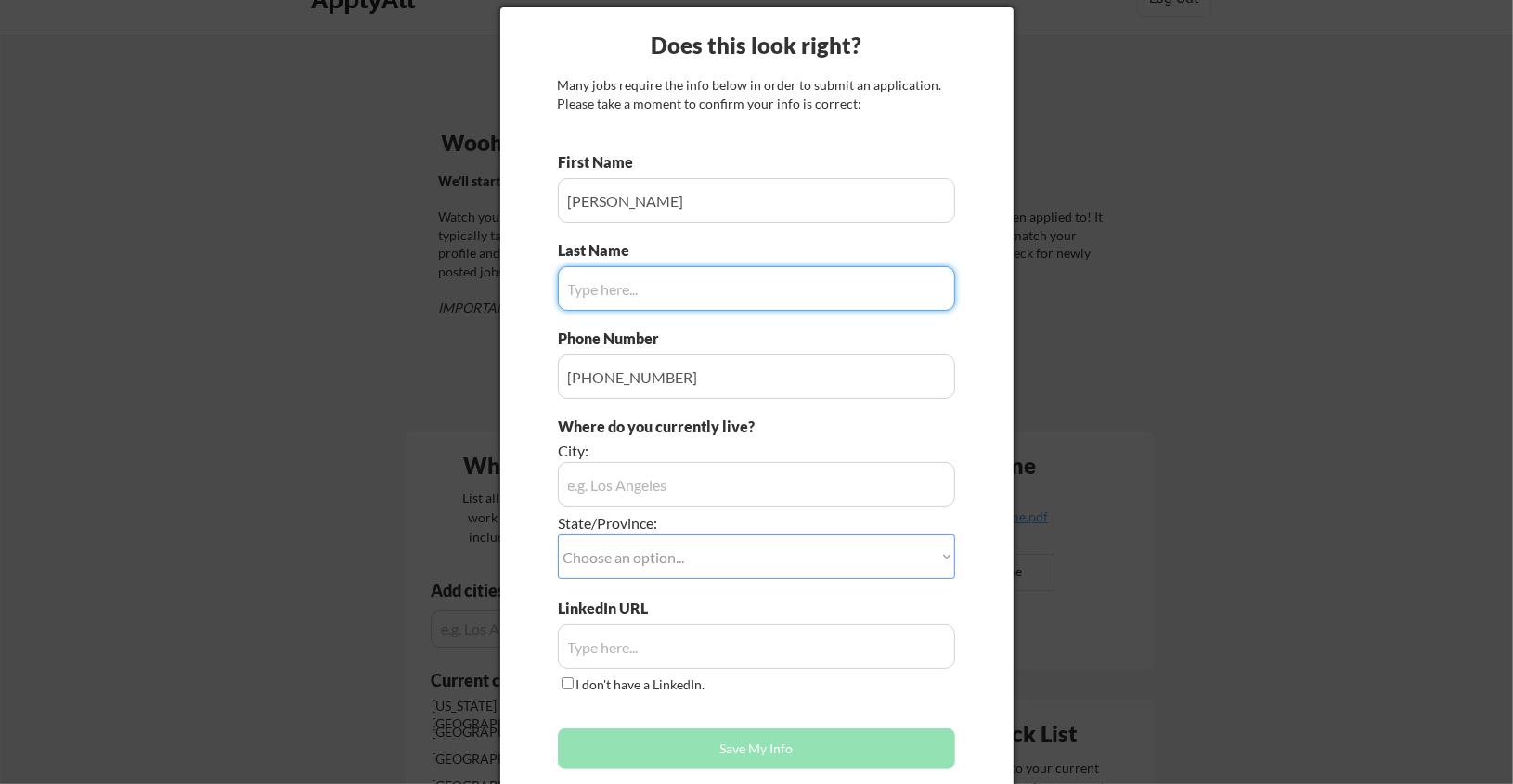
scroll to position [92, 0]
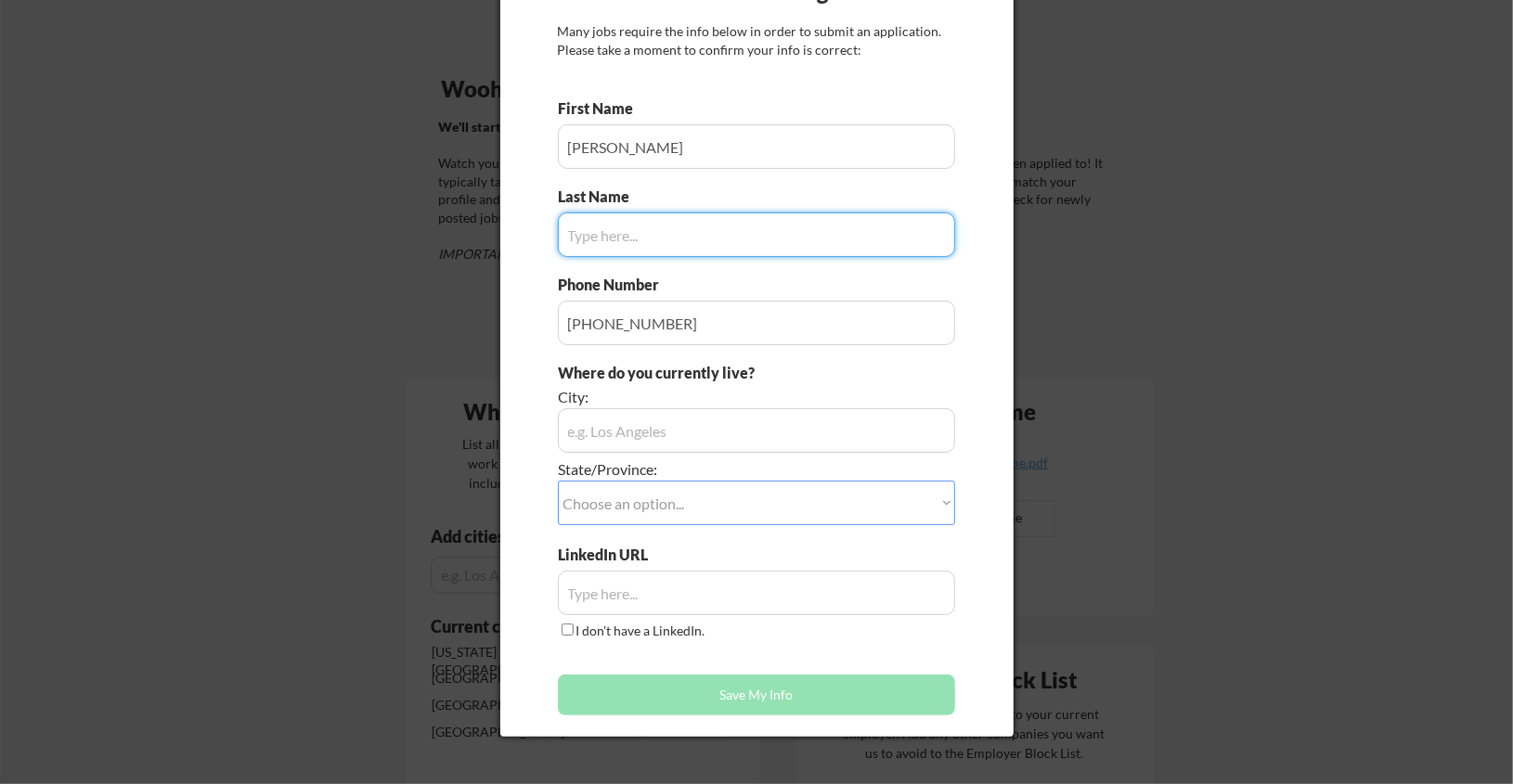
type input "Ahmer"
click at [635, 610] on input "input" at bounding box center [757, 593] width 398 height 44
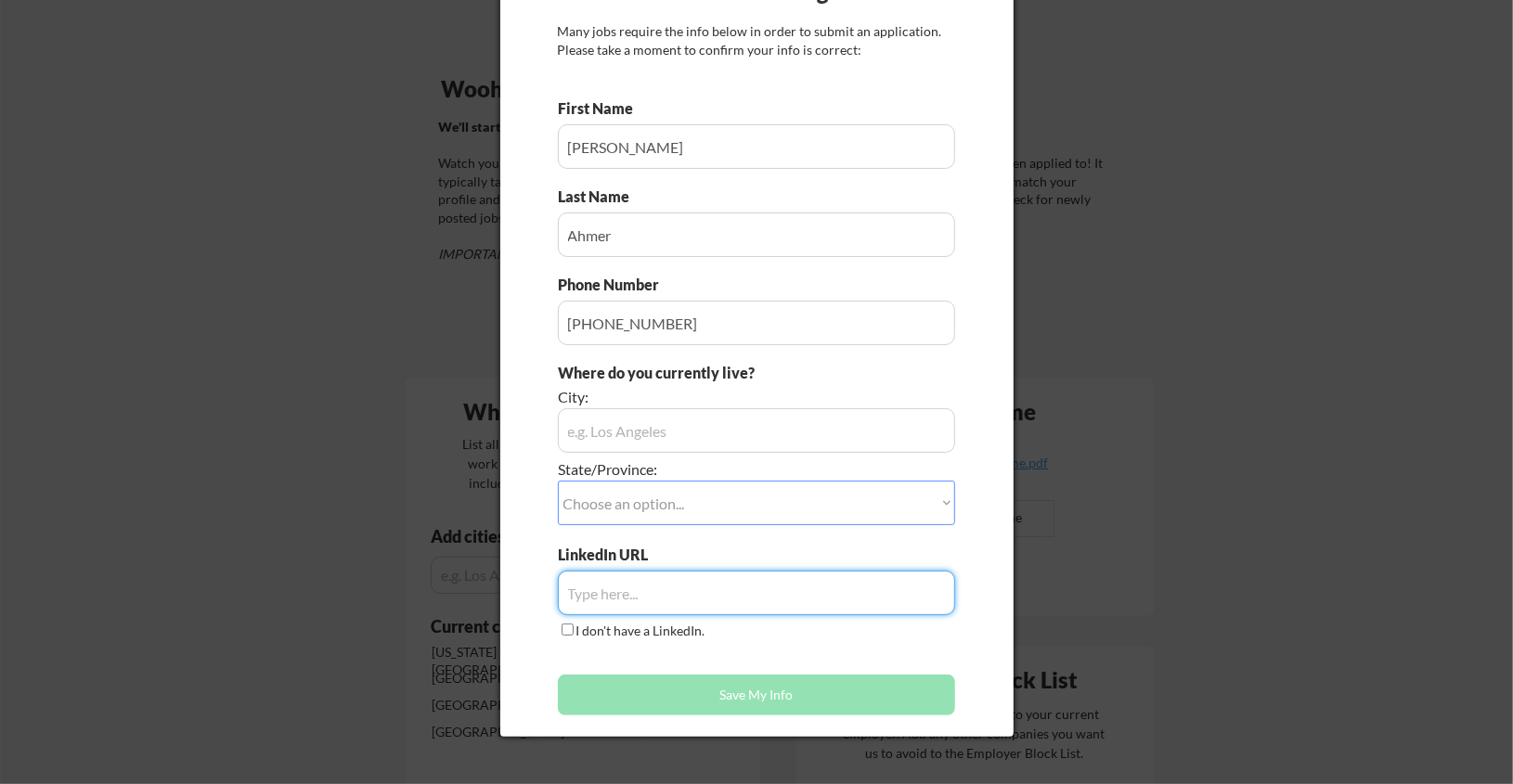
paste input "https://www.linkedin.com/in/umar-ahmer/"
type input "https://www.linkedin.com/in/umar-ahmer/"
click at [645, 502] on select "Choose an option... Other/Not Applicable Alabama Alaska Alberta Arizona Arkansa…" at bounding box center [757, 502] width 398 height 44
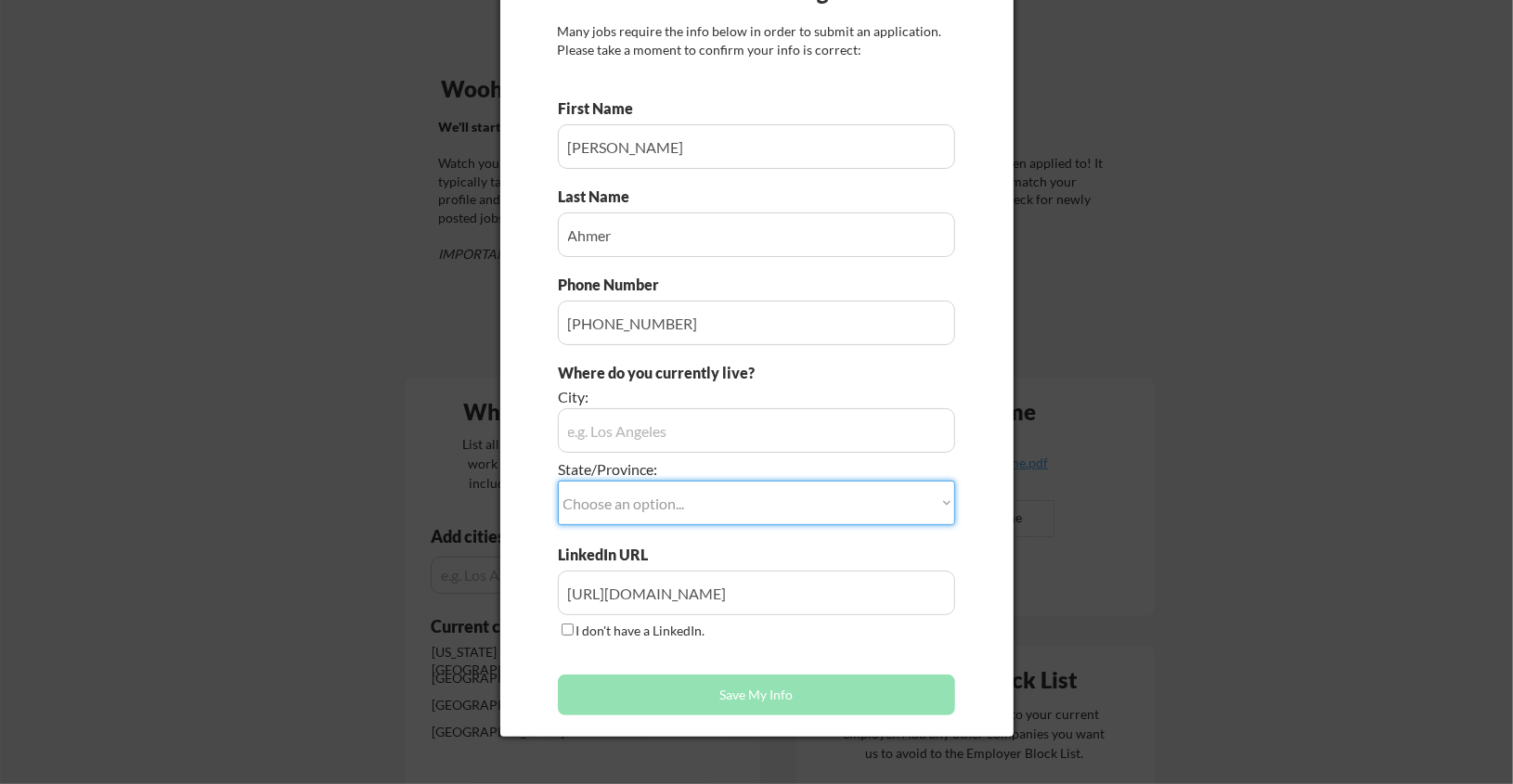
select select ""Ontario""
click at [558, 481] on select "Choose an option... Other/Not Applicable Alabama Alaska Alberta Arizona Arkansa…" at bounding box center [757, 502] width 398 height 44
click at [638, 436] on input "input" at bounding box center [757, 430] width 398 height 44
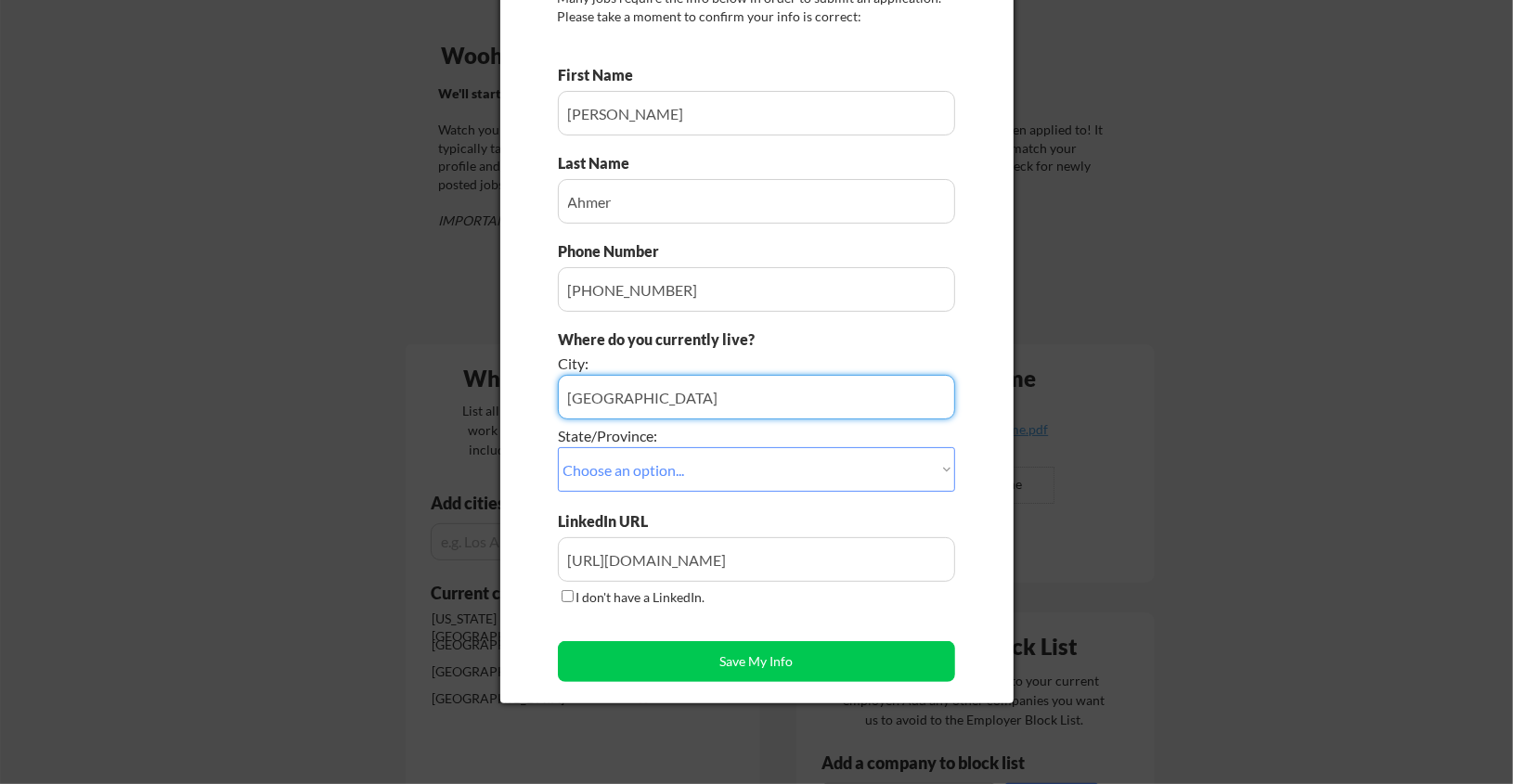
scroll to position [186, 0]
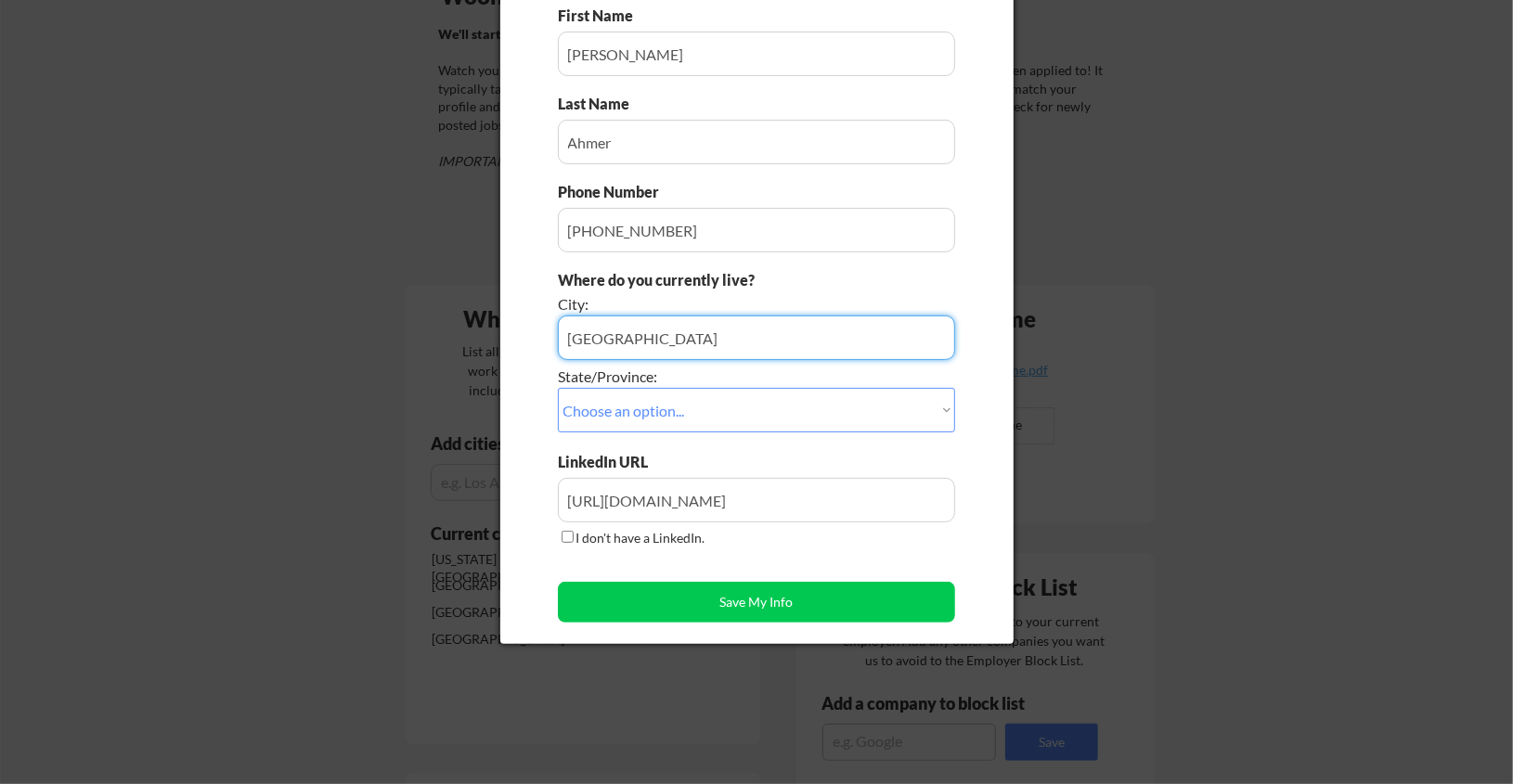
type input "[GEOGRAPHIC_DATA]"
click at [678, 598] on button "Save My Info" at bounding box center [757, 602] width 398 height 41
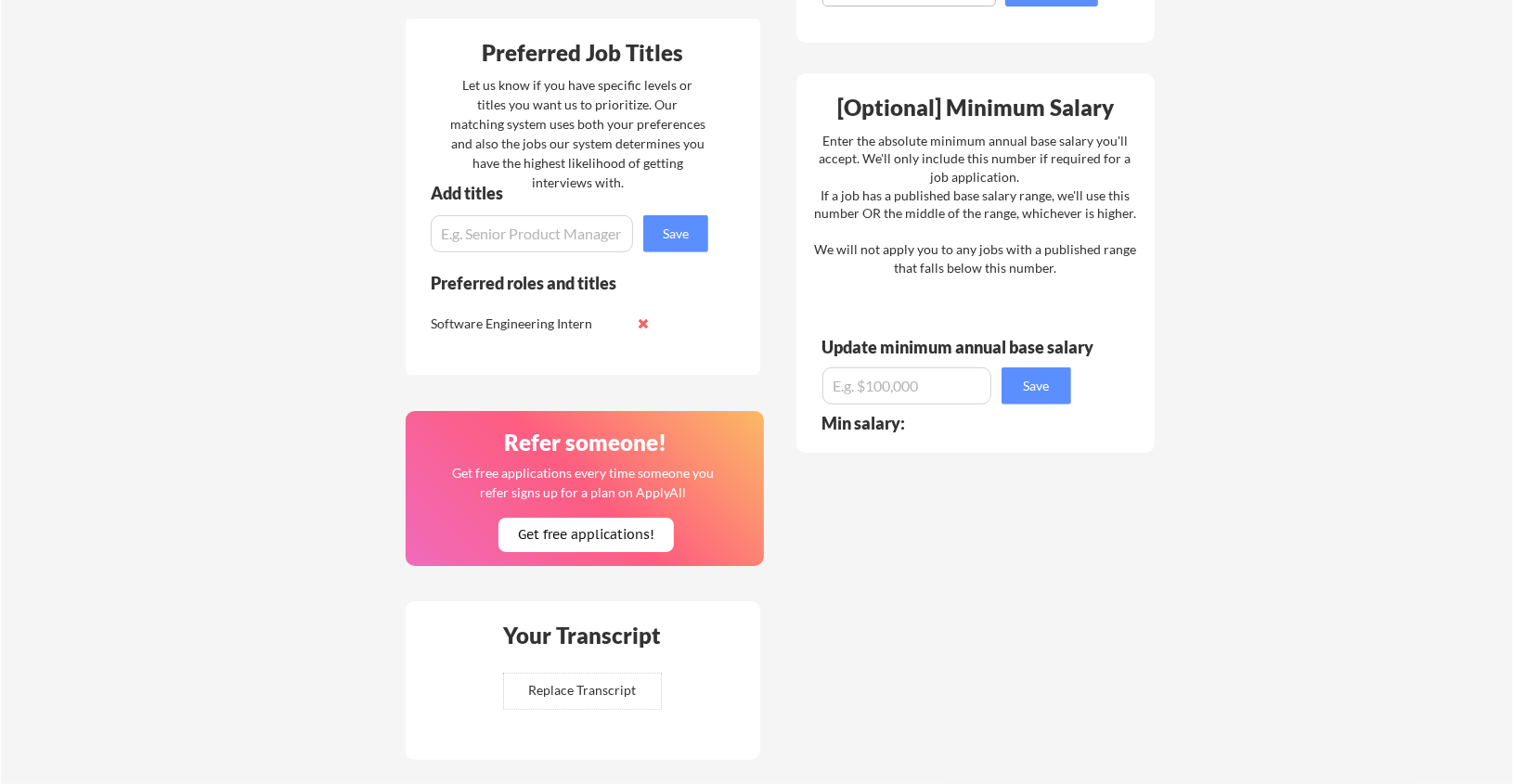
scroll to position [928, 0]
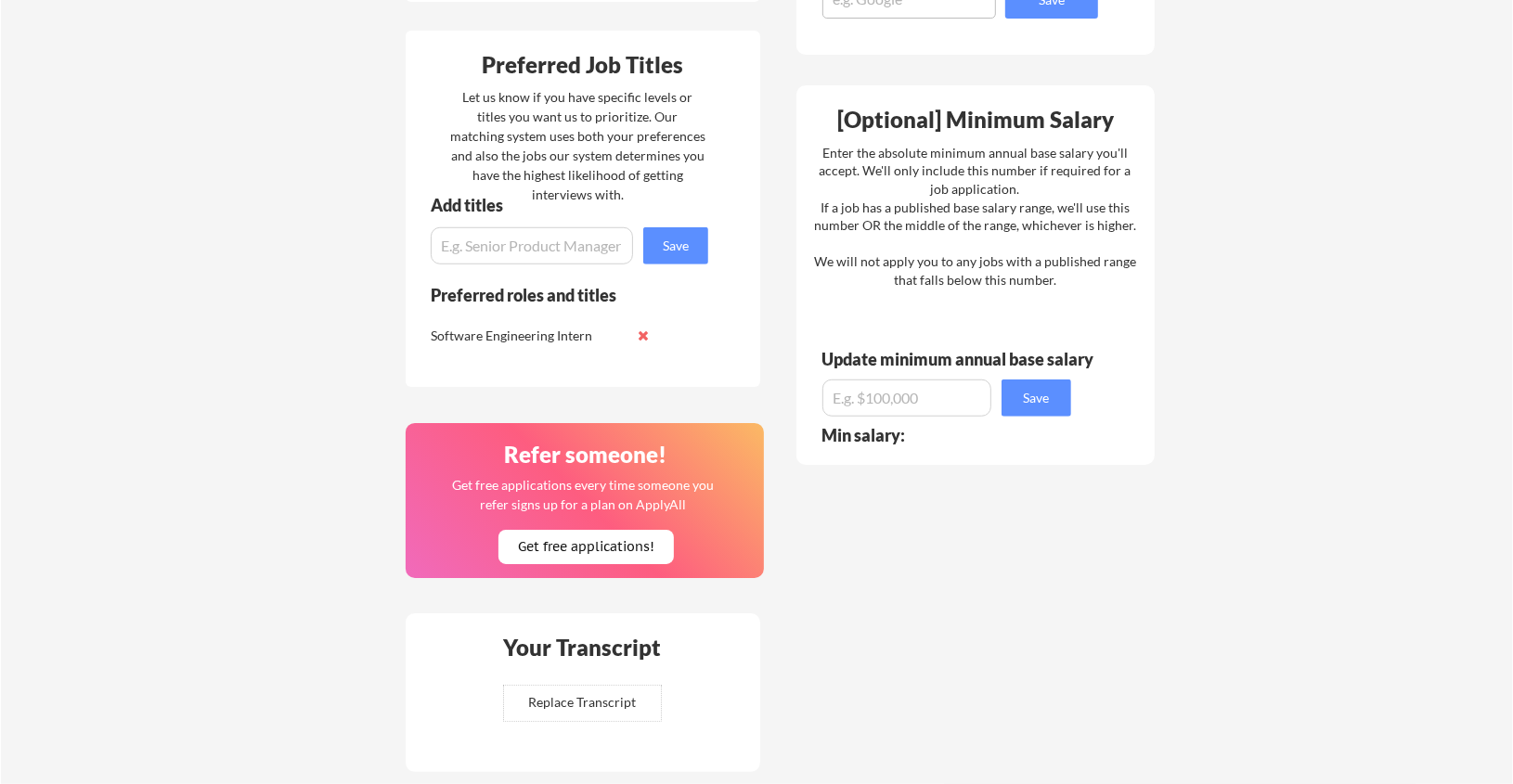
click at [563, 237] on input "input" at bounding box center [532, 245] width 203 height 37
type input "Production Engineering Intern"
click at [637, 249] on div "Add titles Save" at bounding box center [561, 231] width 312 height 68
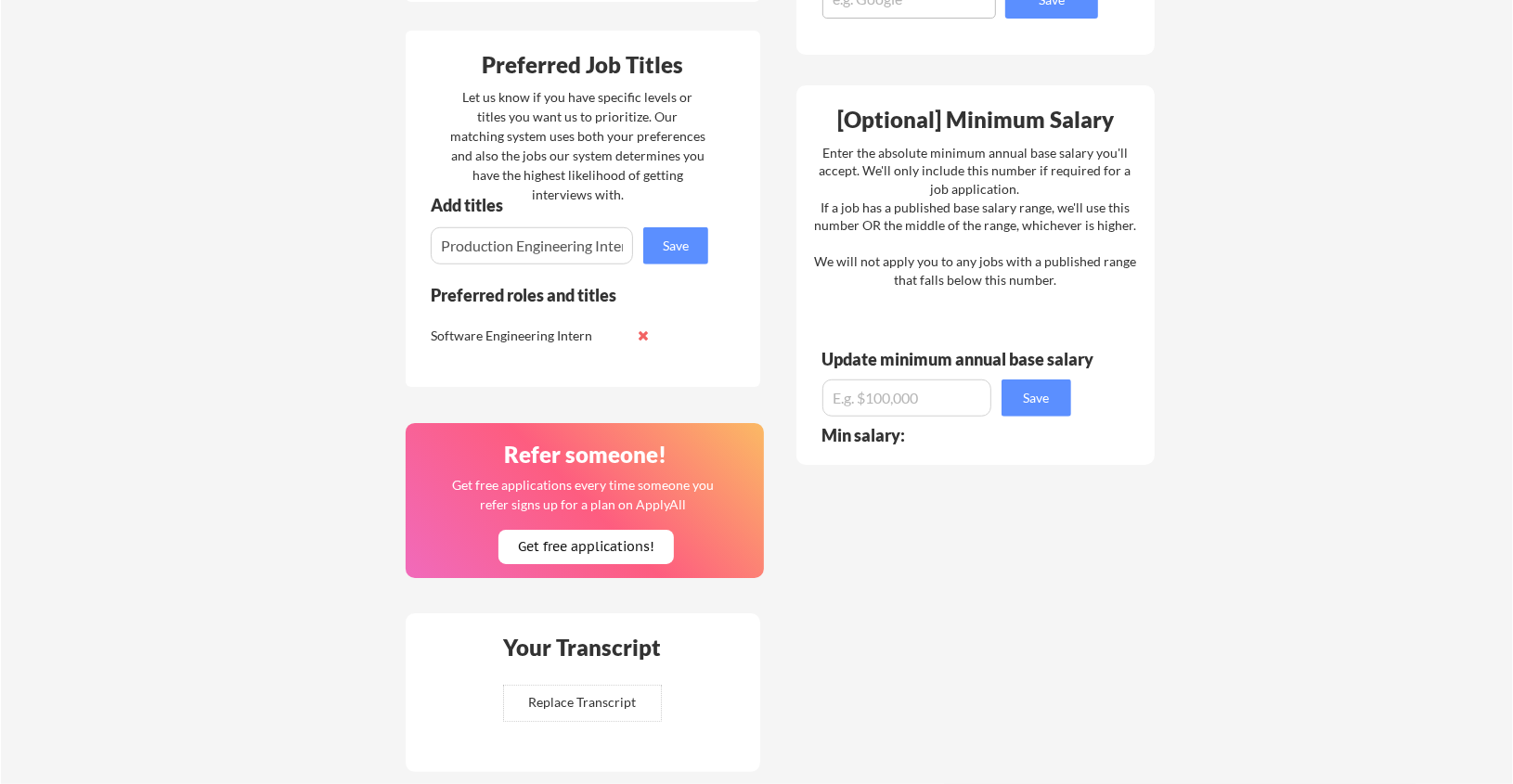
click at [651, 246] on button "Save" at bounding box center [676, 245] width 65 height 37
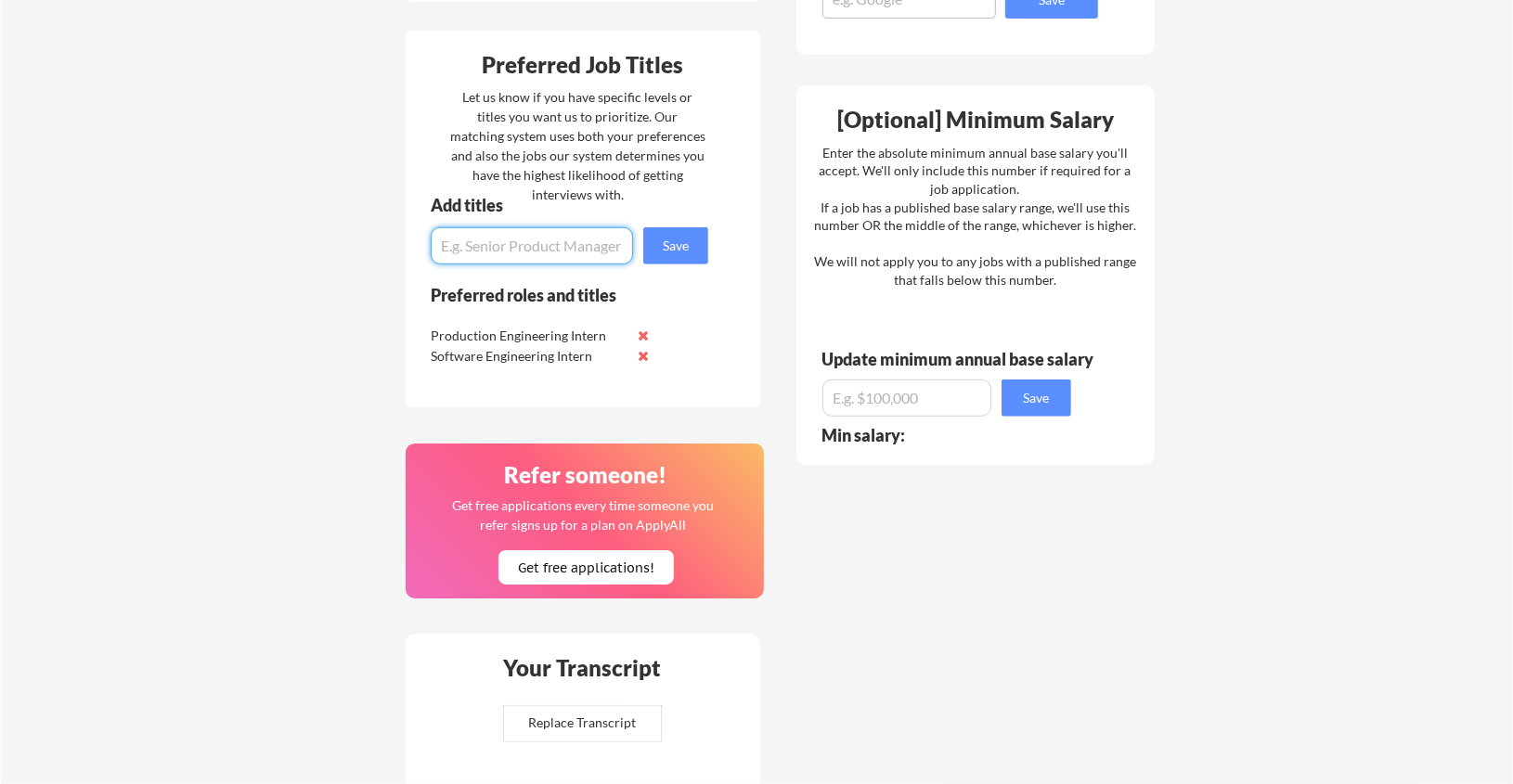
click at [586, 237] on input "input" at bounding box center [532, 245] width 203 height 37
type input "Site Reliability Engineering Intern"
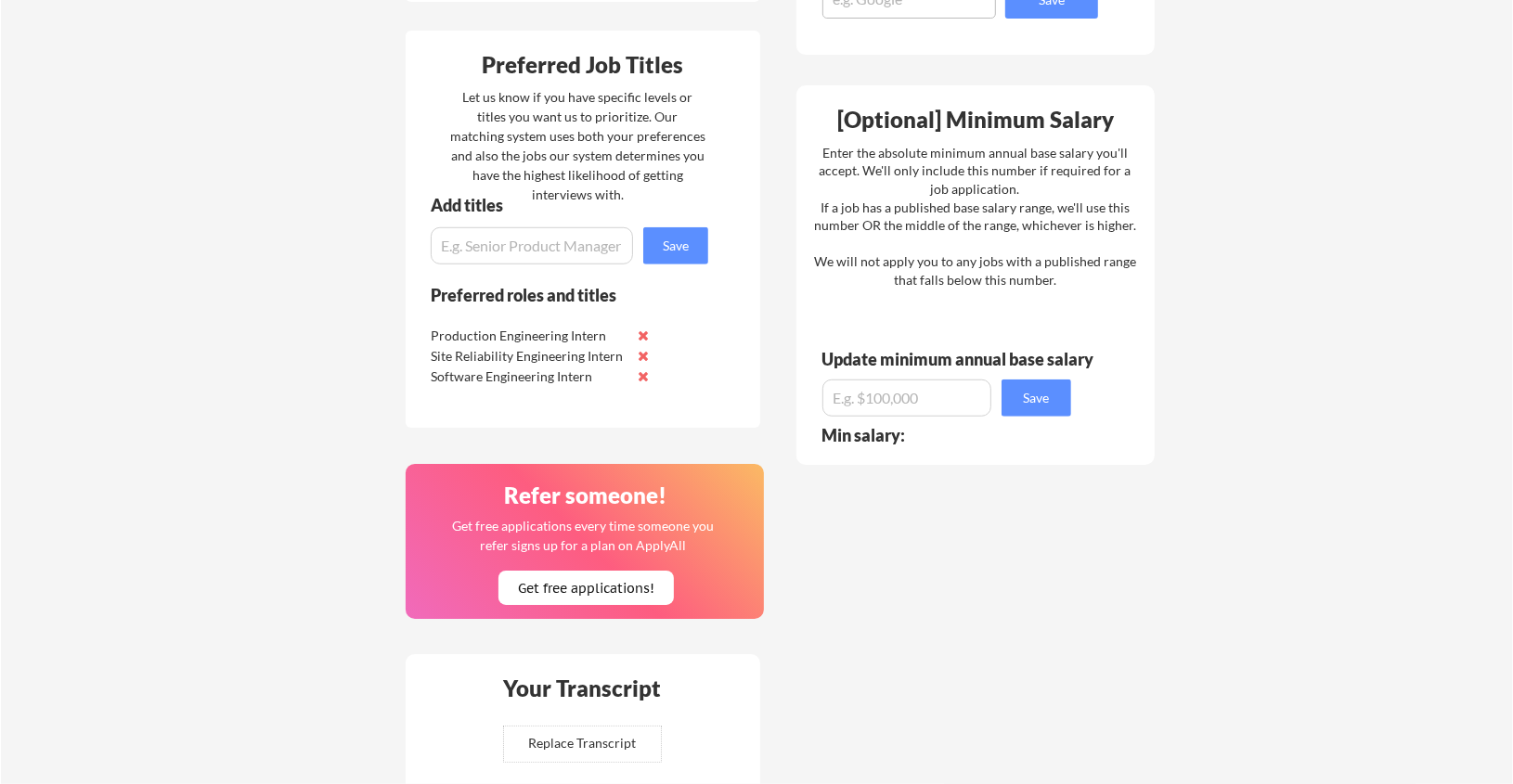
scroll to position [0, 0]
type input "E"
type input "S"
type input "Data Analyst Intern"
click at [650, 241] on button "Save" at bounding box center [676, 245] width 65 height 37
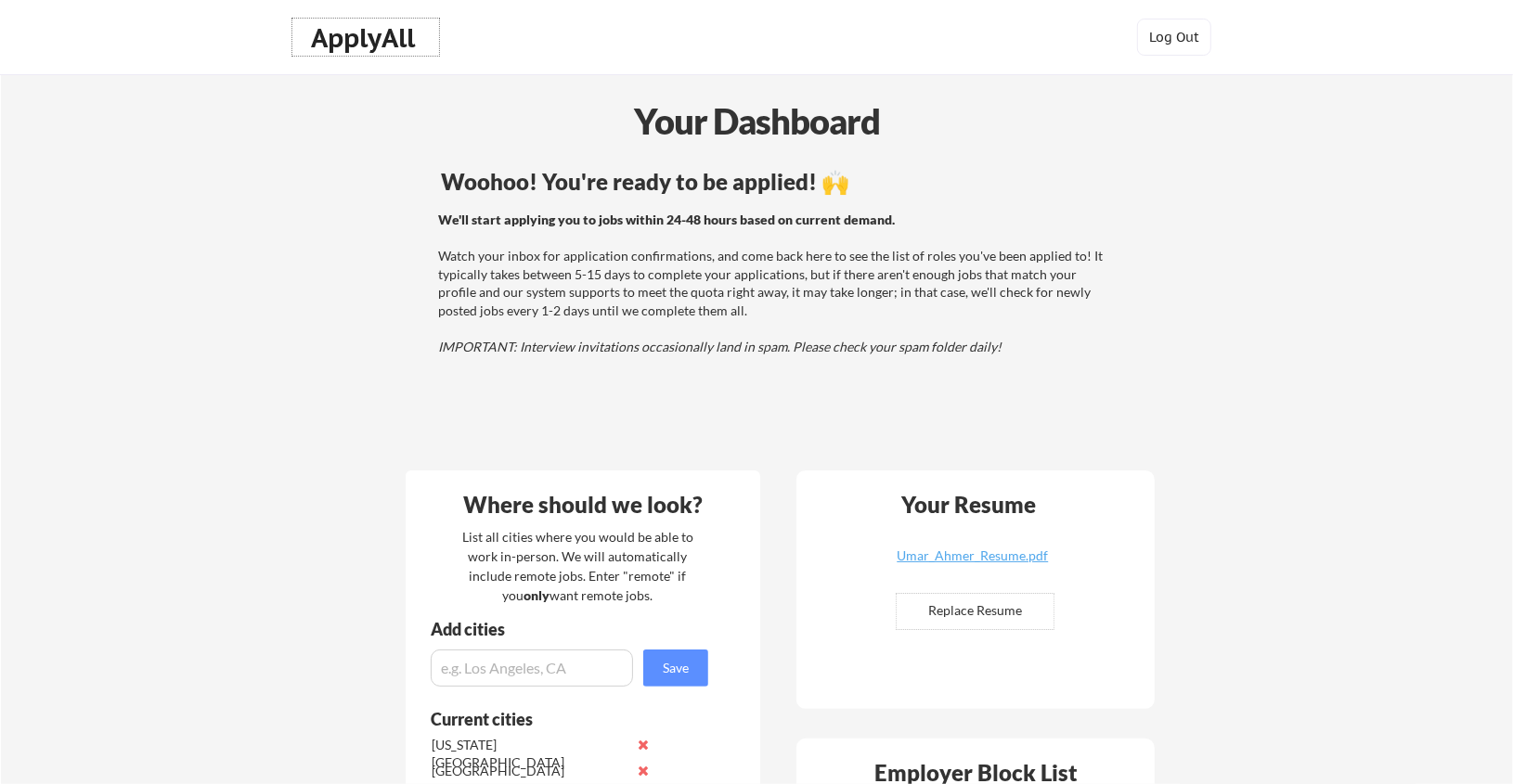
click at [366, 48] on div "ApplyAll" at bounding box center [366, 38] width 109 height 31
click at [342, 32] on div "ApplyAll" at bounding box center [366, 38] width 109 height 31
click at [354, 37] on div "ApplyAll" at bounding box center [366, 38] width 109 height 31
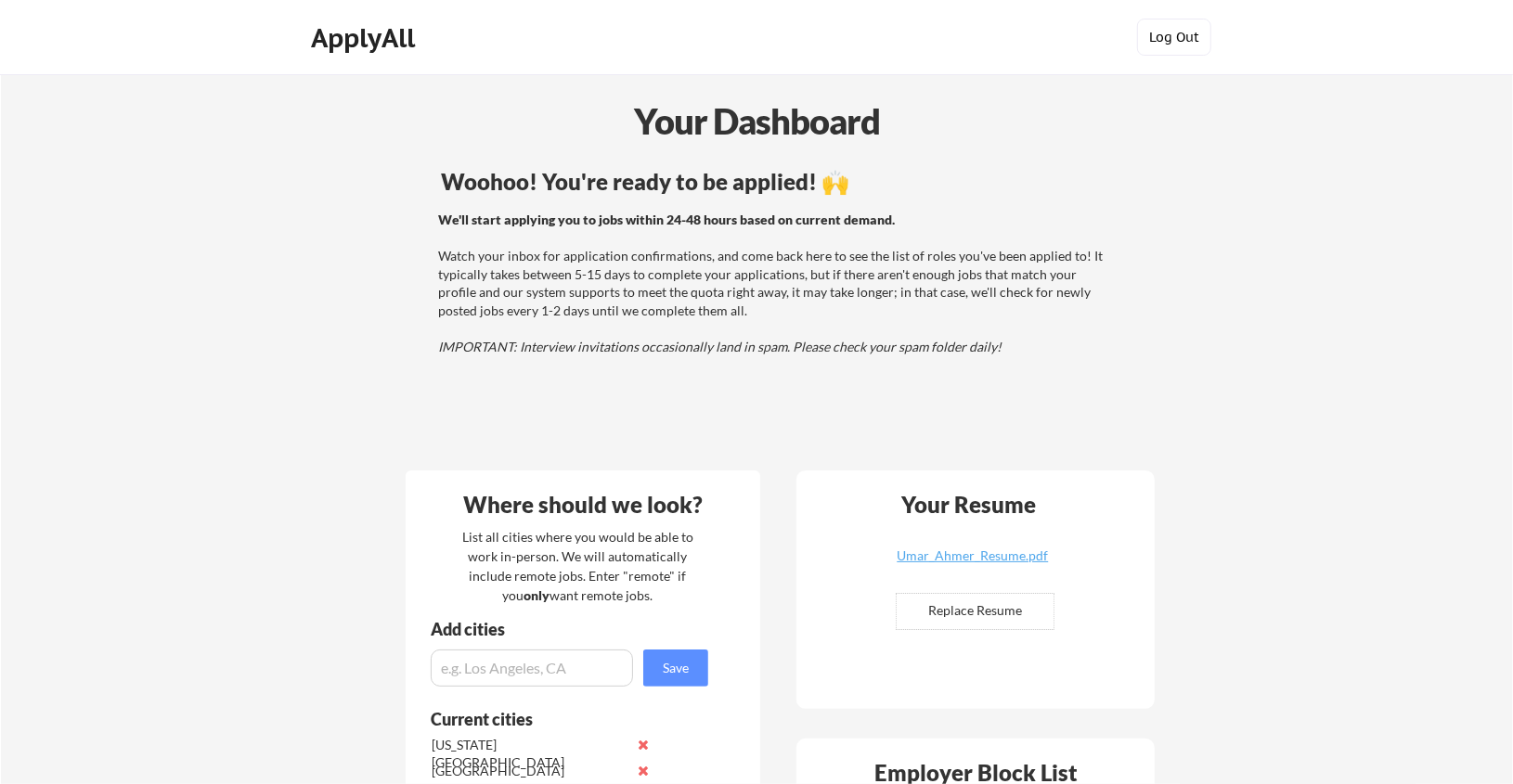
click at [1164, 28] on button "Log Out" at bounding box center [1175, 37] width 74 height 37
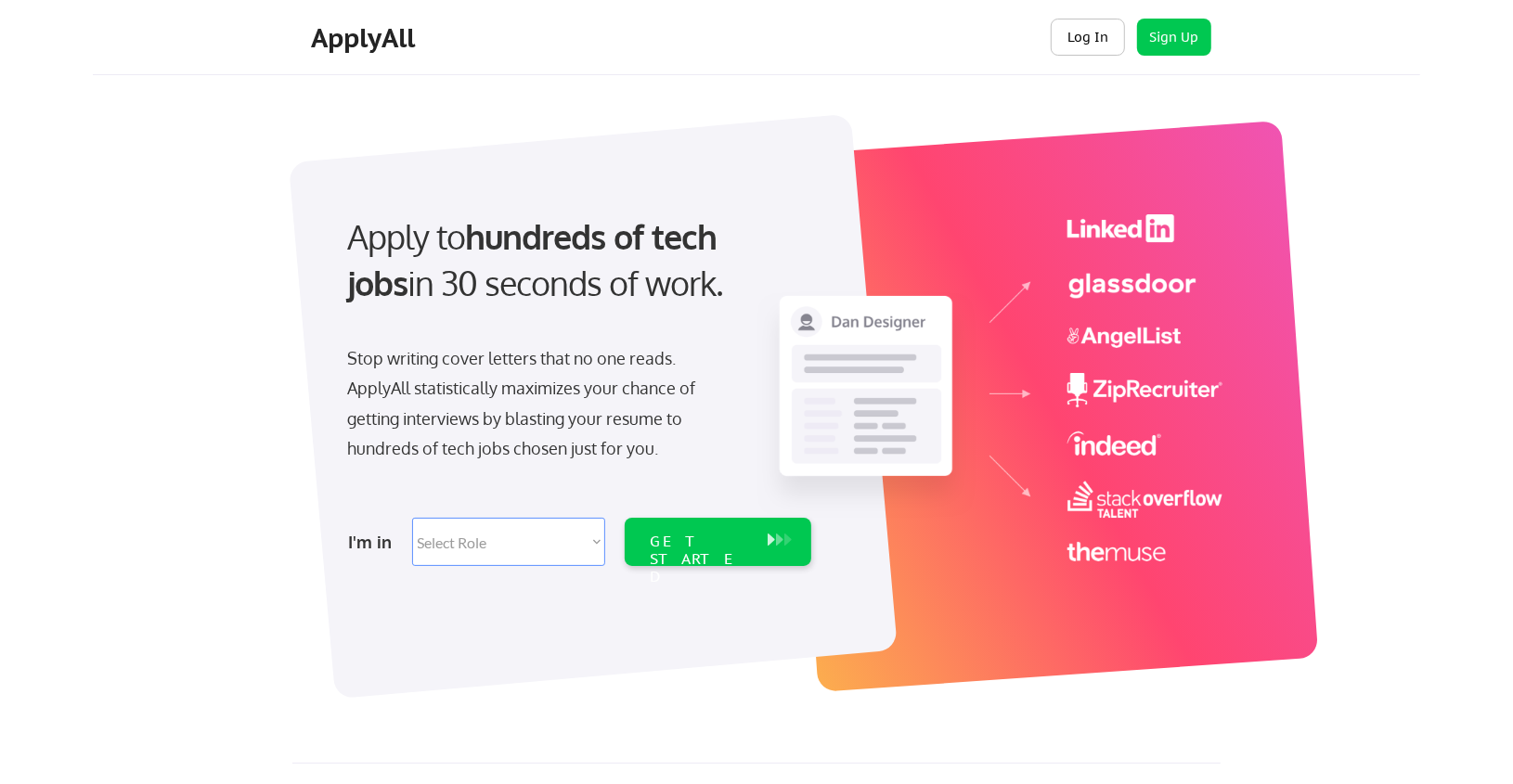
click at [1094, 40] on button "Log In" at bounding box center [1088, 37] width 74 height 37
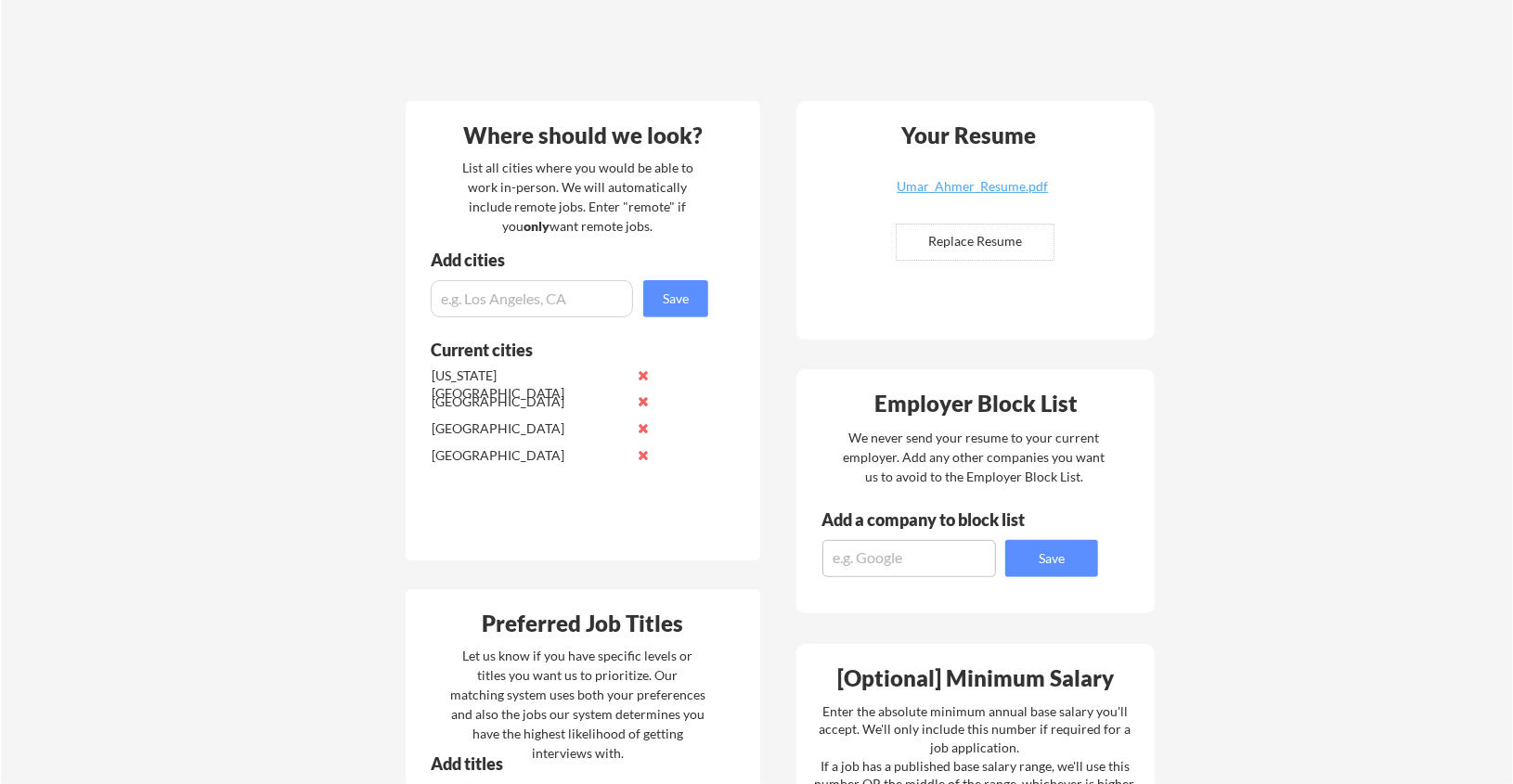
scroll to position [371, 0]
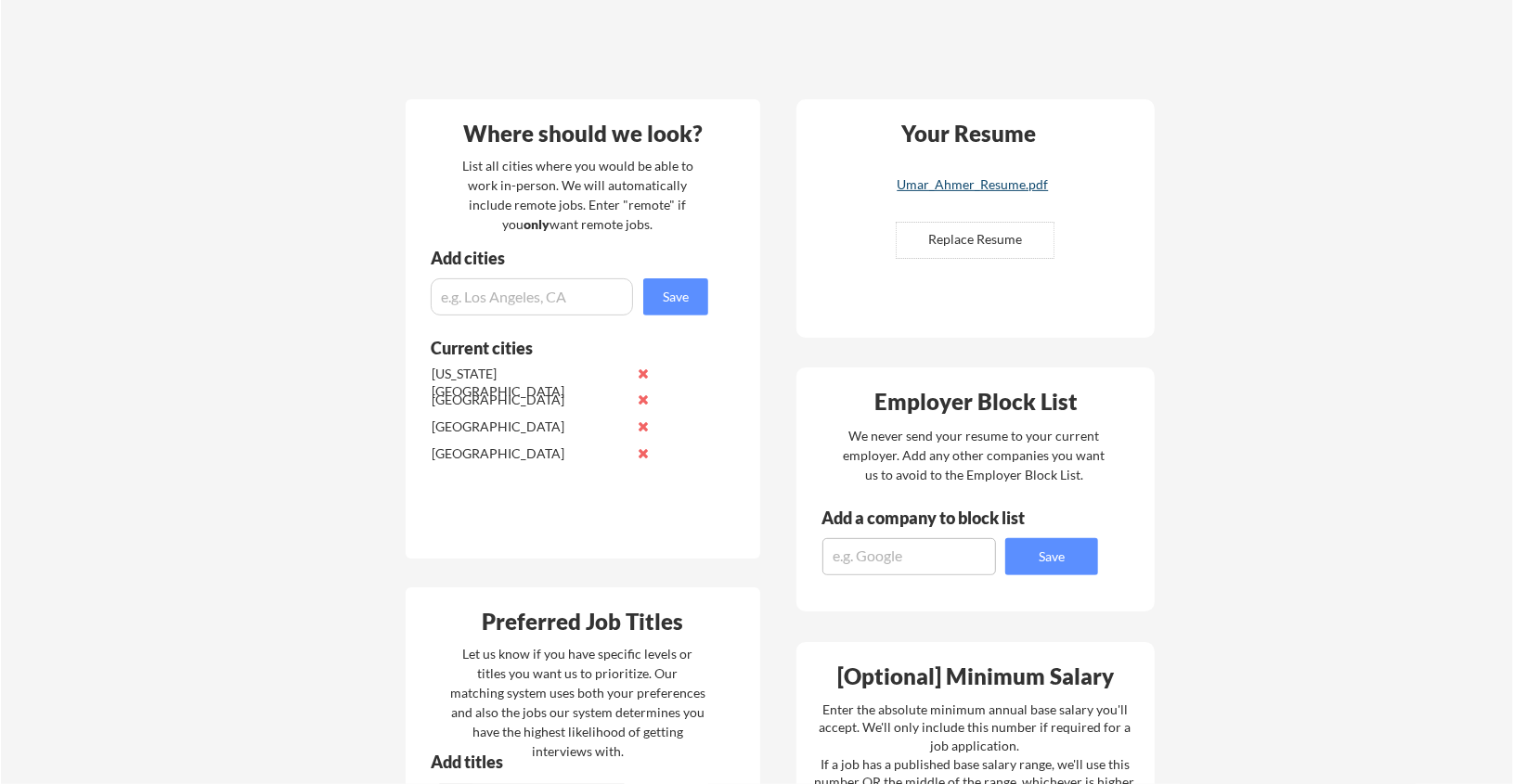
click at [988, 190] on div "Umar_Ahmer_Resume.pdf" at bounding box center [973, 185] width 221 height 13
click at [568, 304] on input "input" at bounding box center [532, 296] width 203 height 37
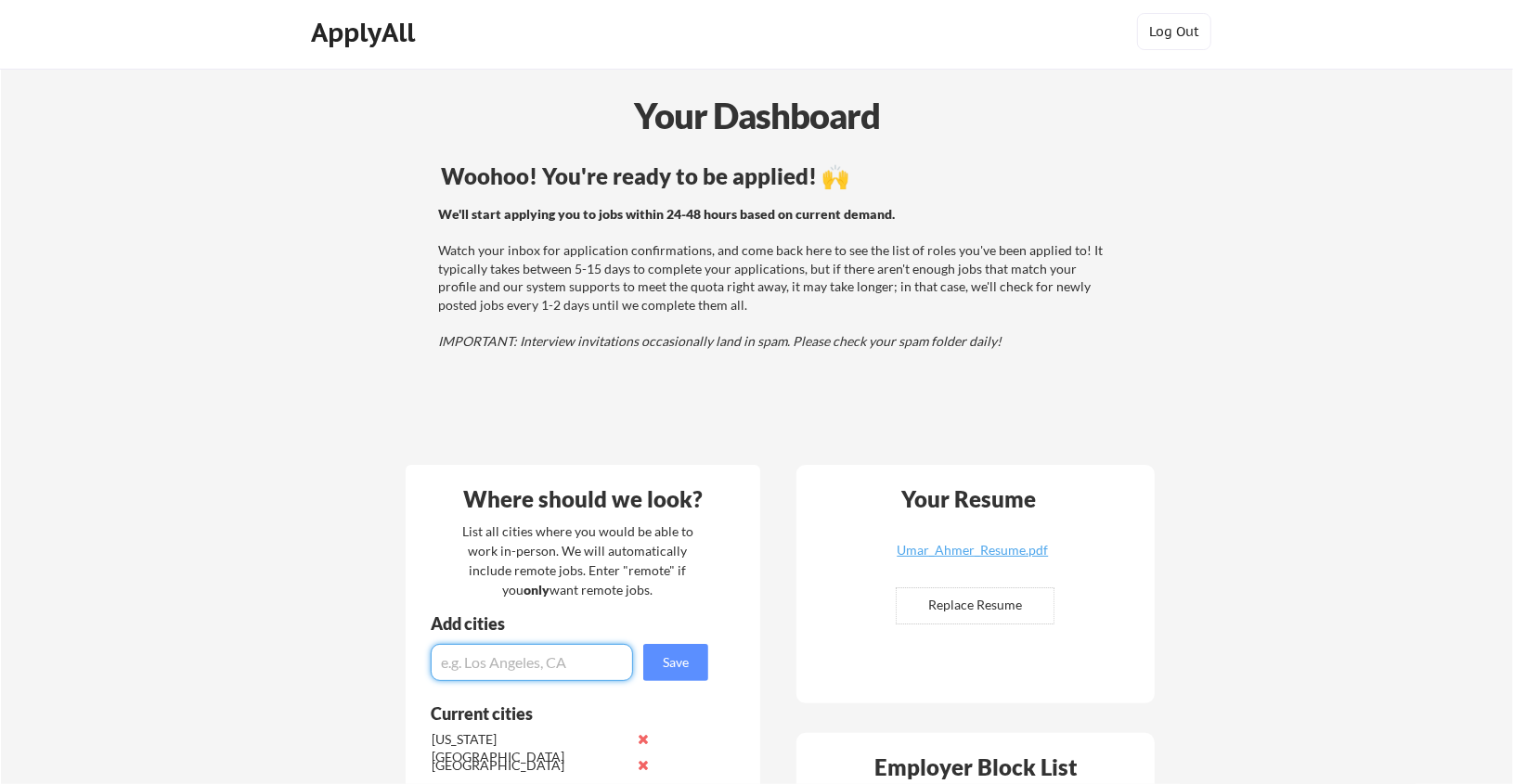
scroll to position [0, 0]
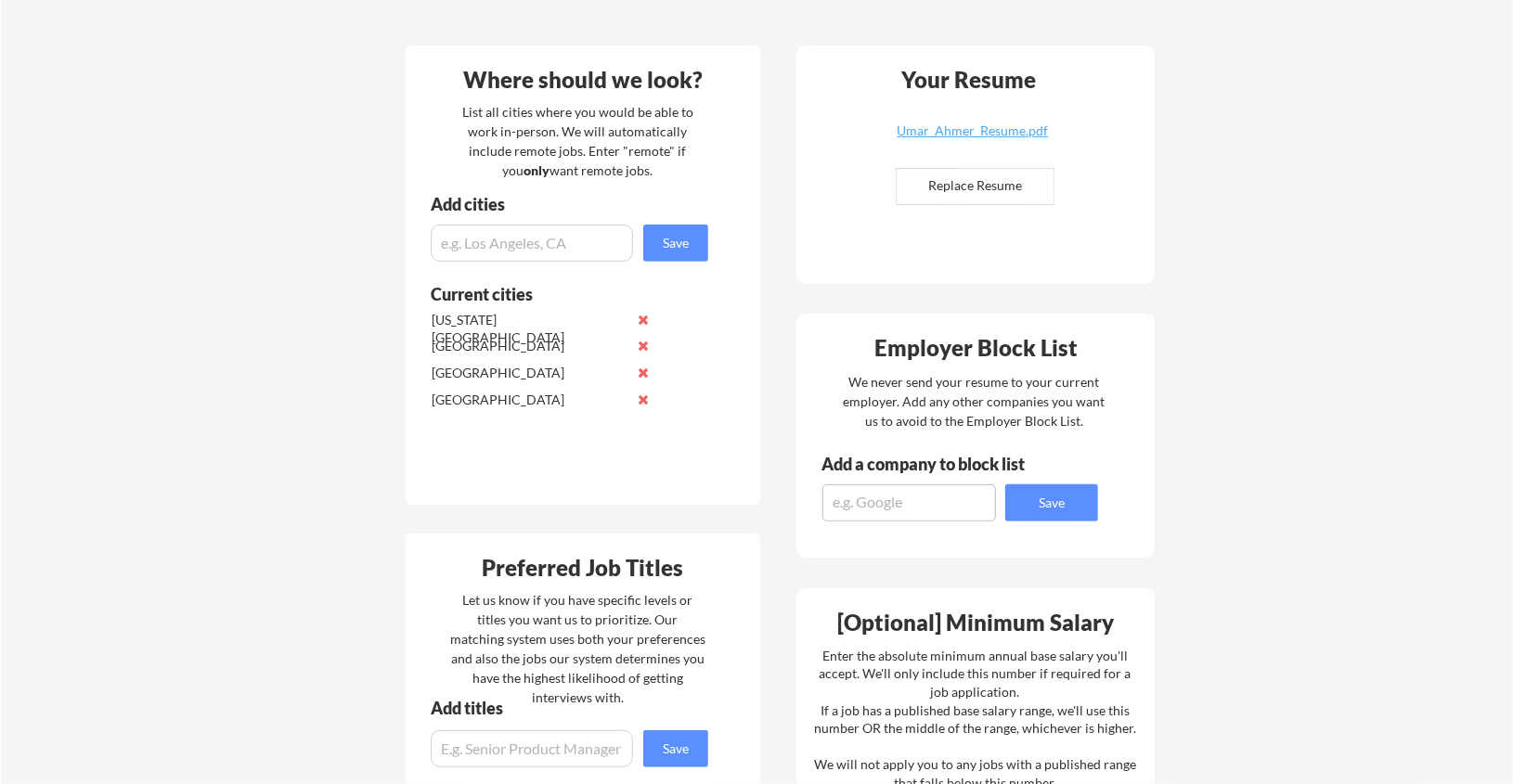
scroll to position [371, 0]
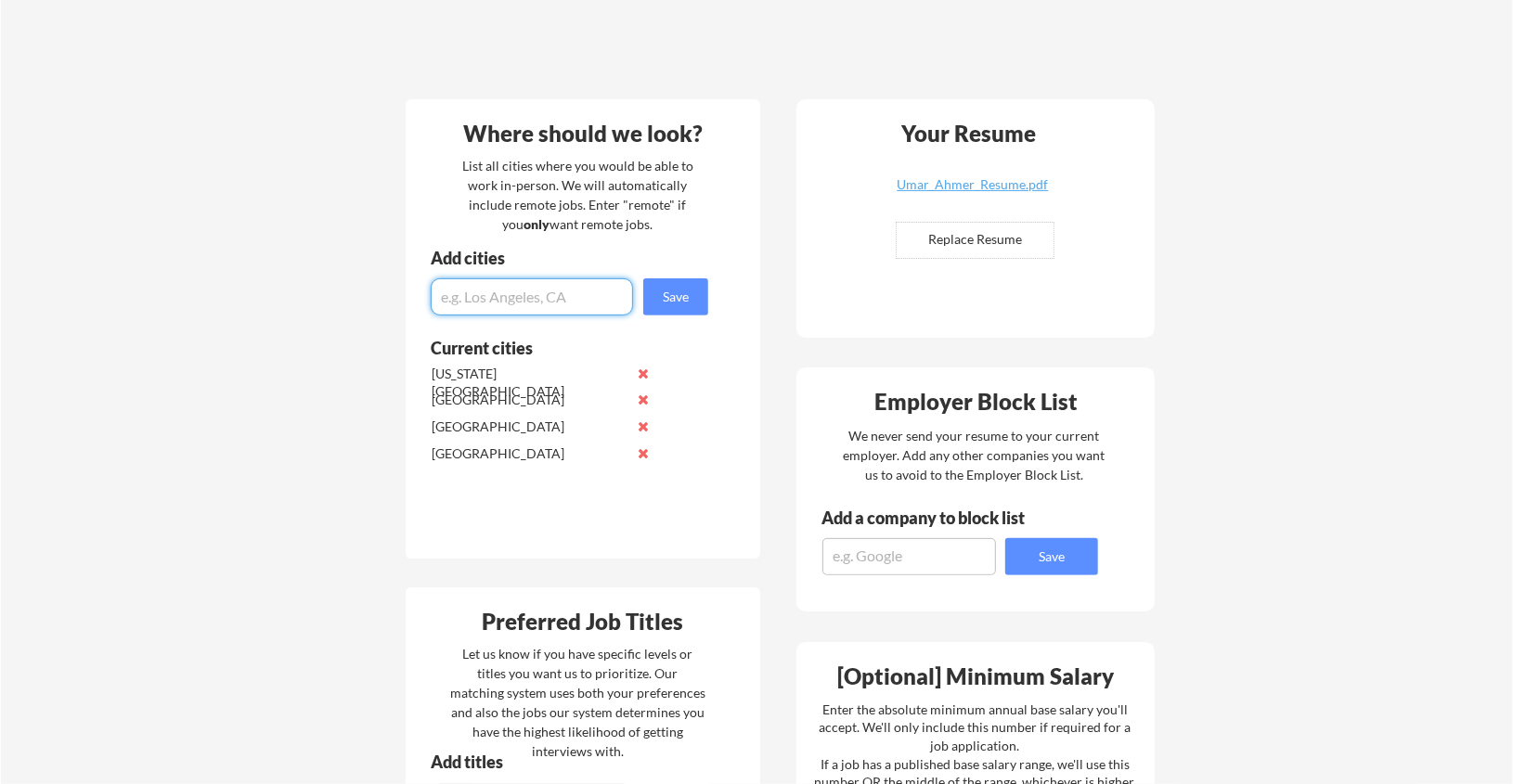
click at [546, 291] on input "input" at bounding box center [532, 296] width 203 height 37
type input "L"
click at [551, 219] on div "List all cities where you would be able to work in-person. We will automaticall…" at bounding box center [578, 194] width 255 height 78
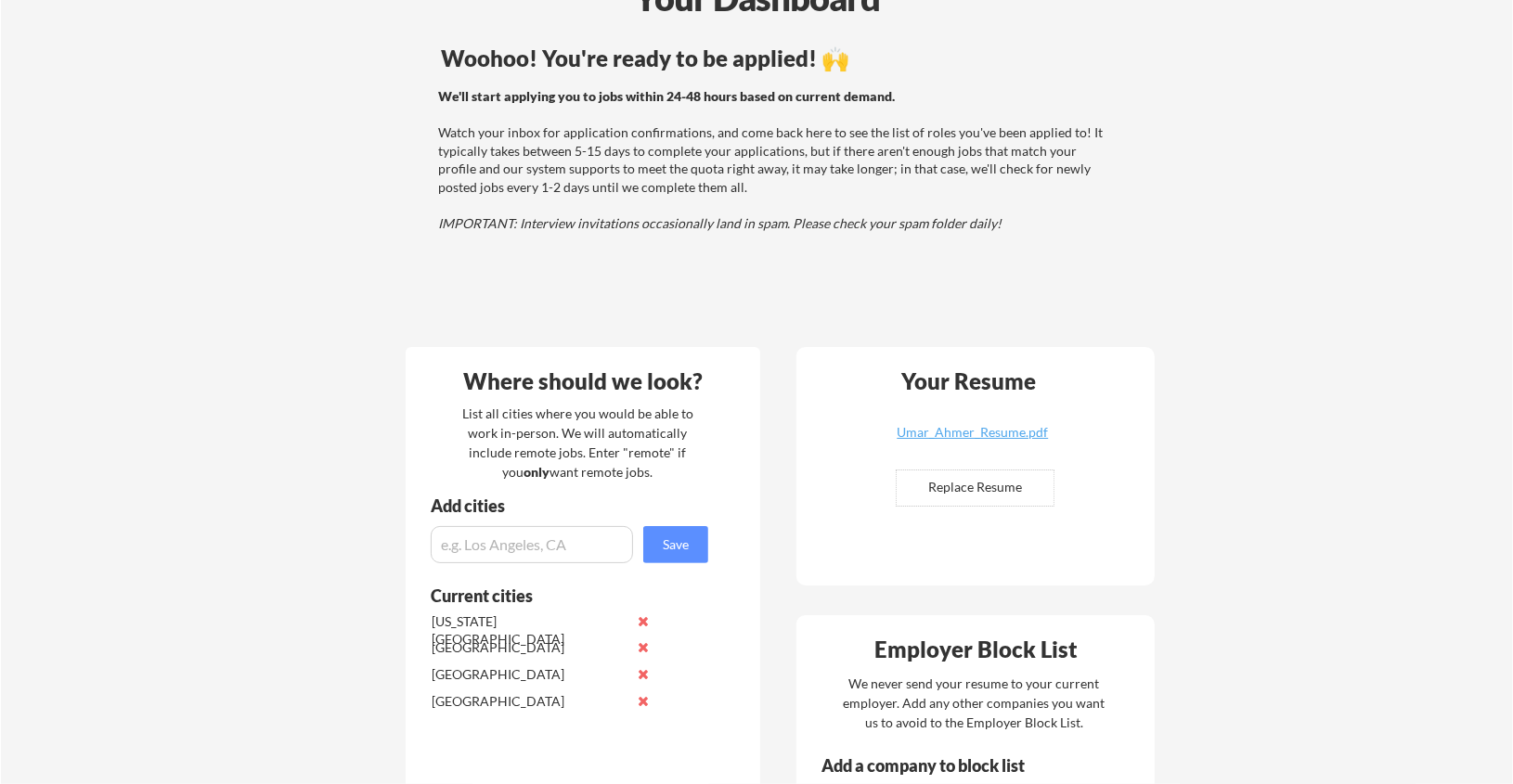
scroll to position [464, 0]
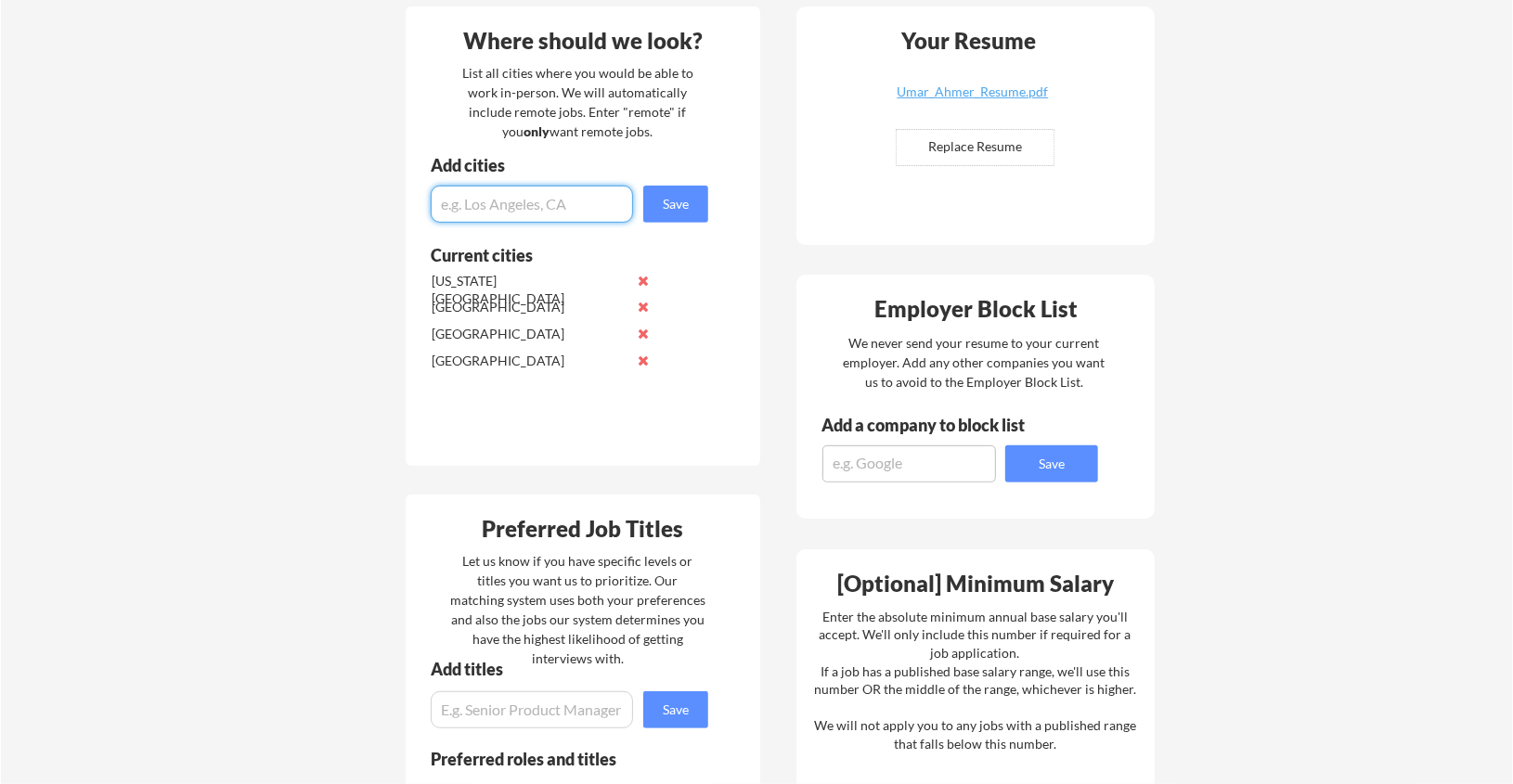
drag, startPoint x: 558, startPoint y: 204, endPoint x: 558, endPoint y: 193, distance: 11.0
click at [558, 204] on input "input" at bounding box center [532, 204] width 203 height 37
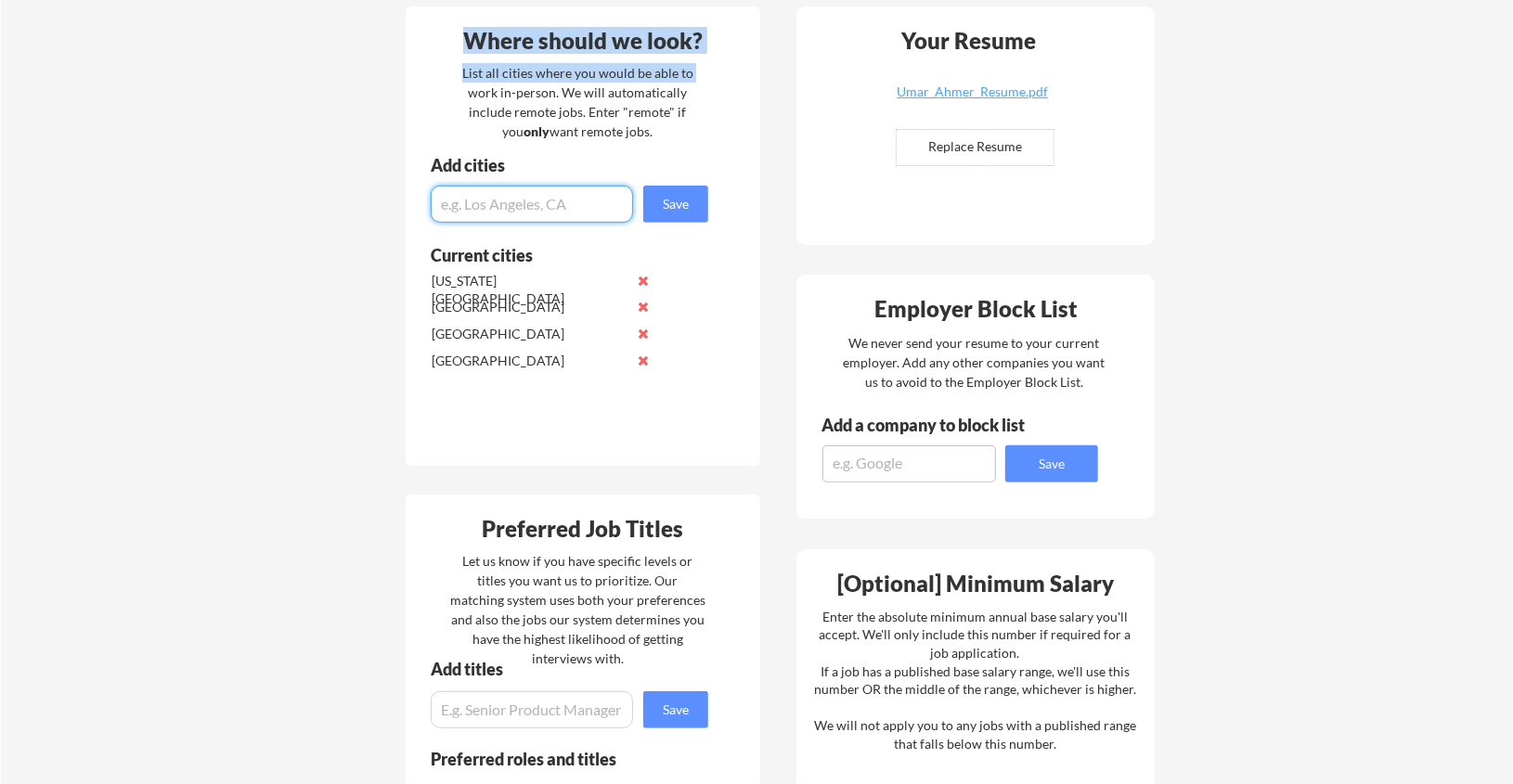
drag, startPoint x: 462, startPoint y: 75, endPoint x: 457, endPoint y: 34, distance: 41.3
click at [459, 48] on div "Where should we look? List all cities where you would be able to work in-person…" at bounding box center [583, 237] width 354 height 460
drag, startPoint x: 429, startPoint y: 96, endPoint x: 429, endPoint y: 60, distance: 36.0
click at [429, 96] on div "Where should we look? List all cities where you would be able to work in-person…" at bounding box center [583, 237] width 354 height 460
click at [446, 75] on div "Where should we look? List all cities where you would be able to work in-person…" at bounding box center [583, 237] width 354 height 460
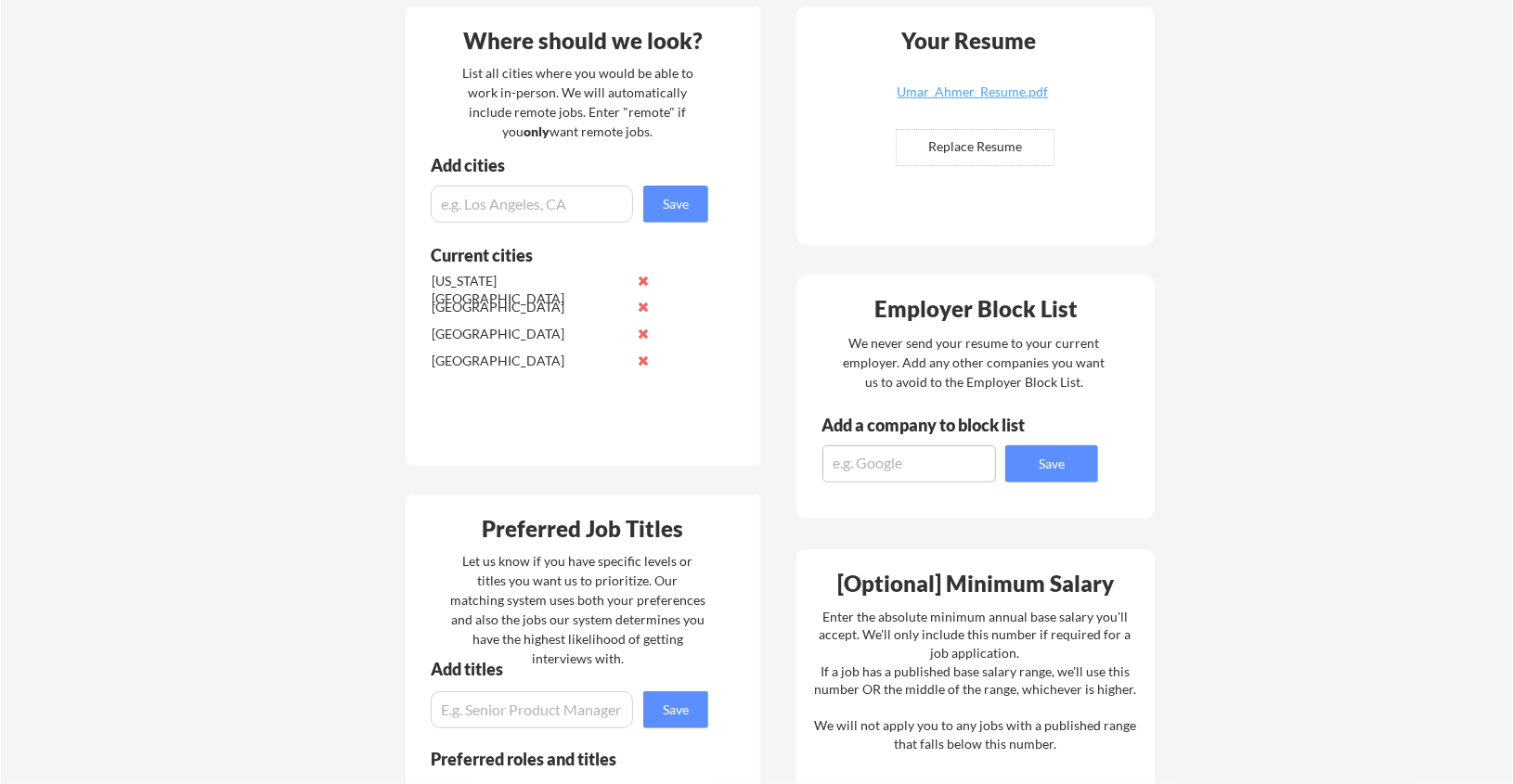
click at [544, 108] on div "List all cities where you would be able to work in-person. We will automaticall…" at bounding box center [578, 102] width 255 height 78
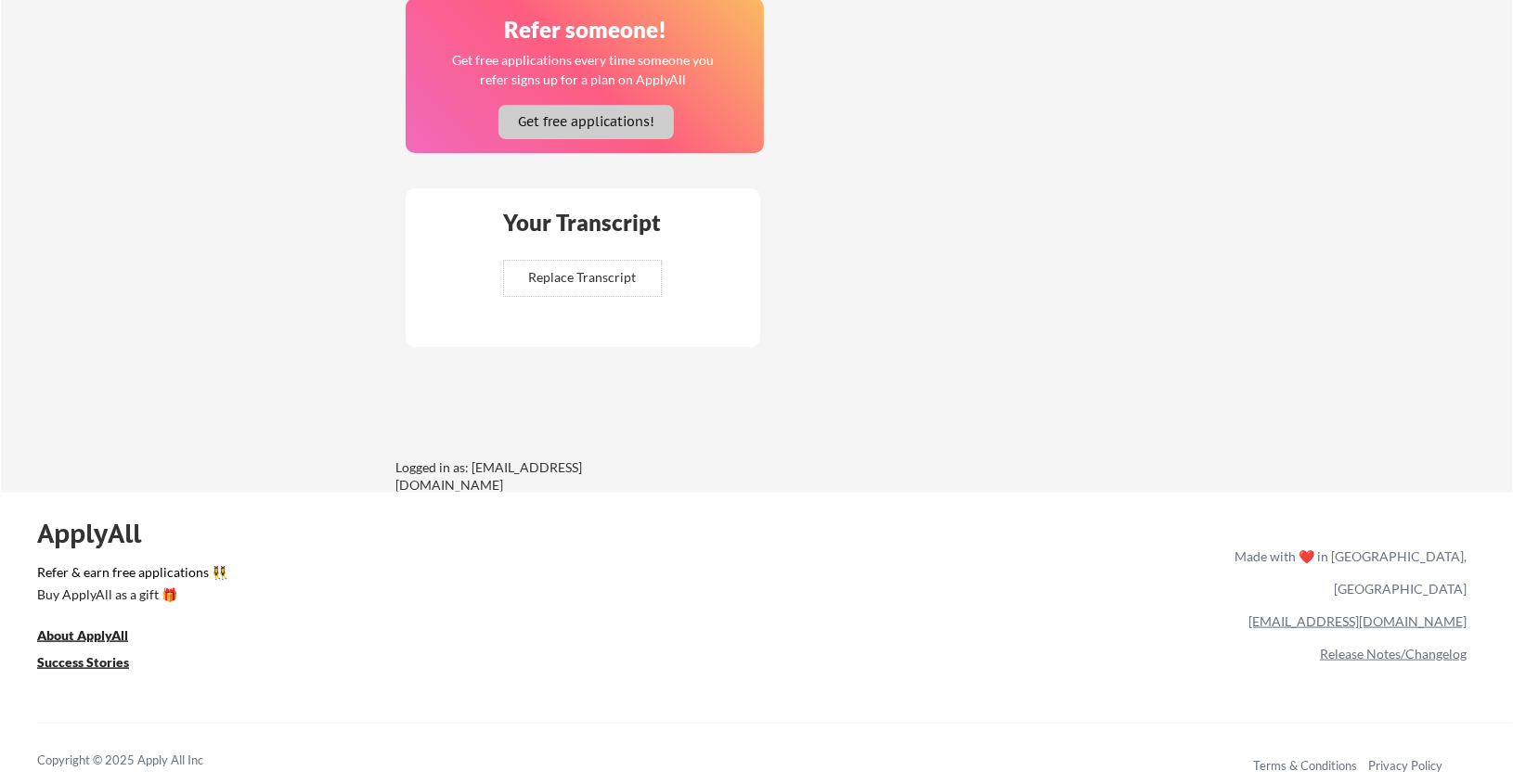
scroll to position [1419, 0]
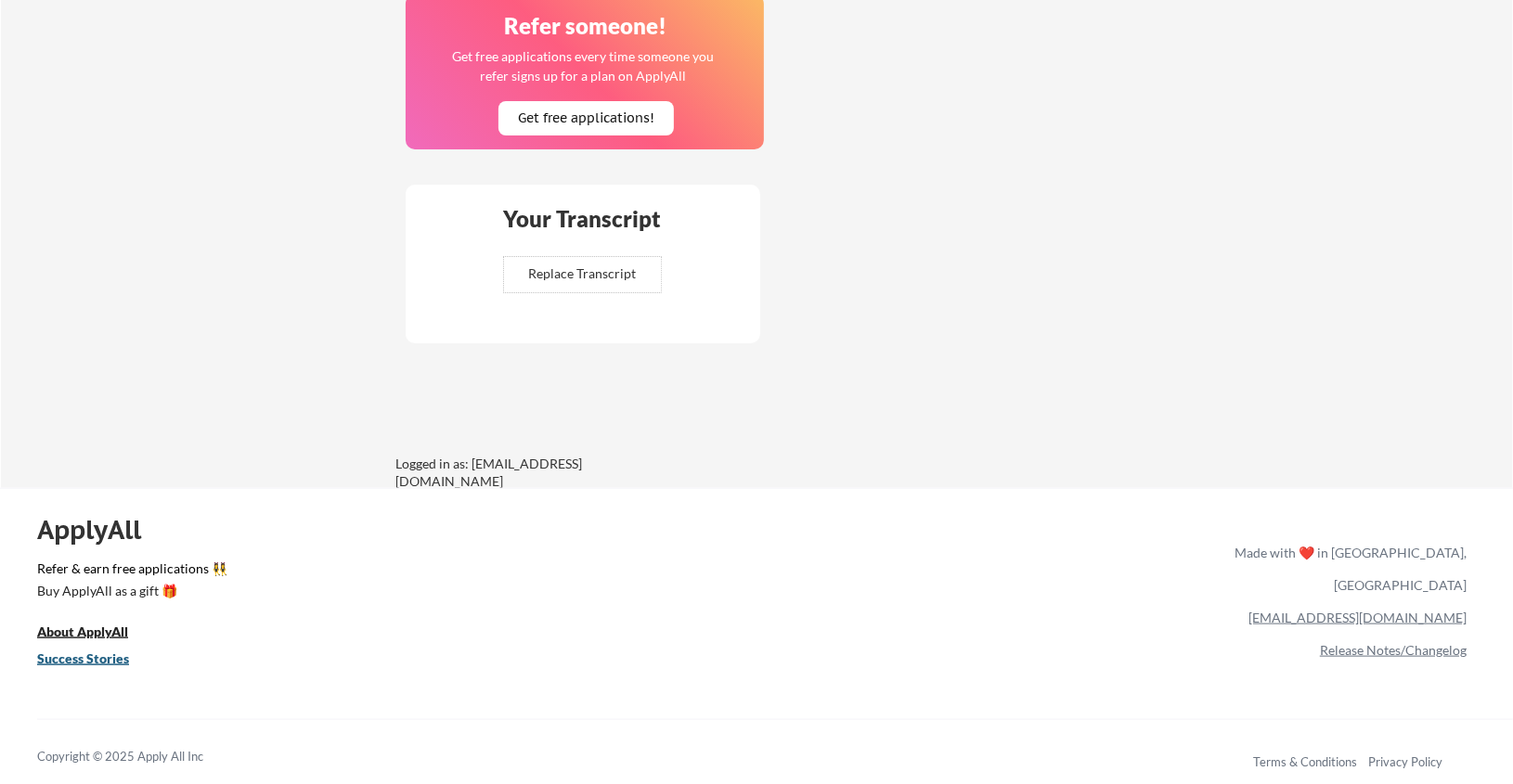
click at [48, 667] on link "Success Stories" at bounding box center [95, 661] width 117 height 24
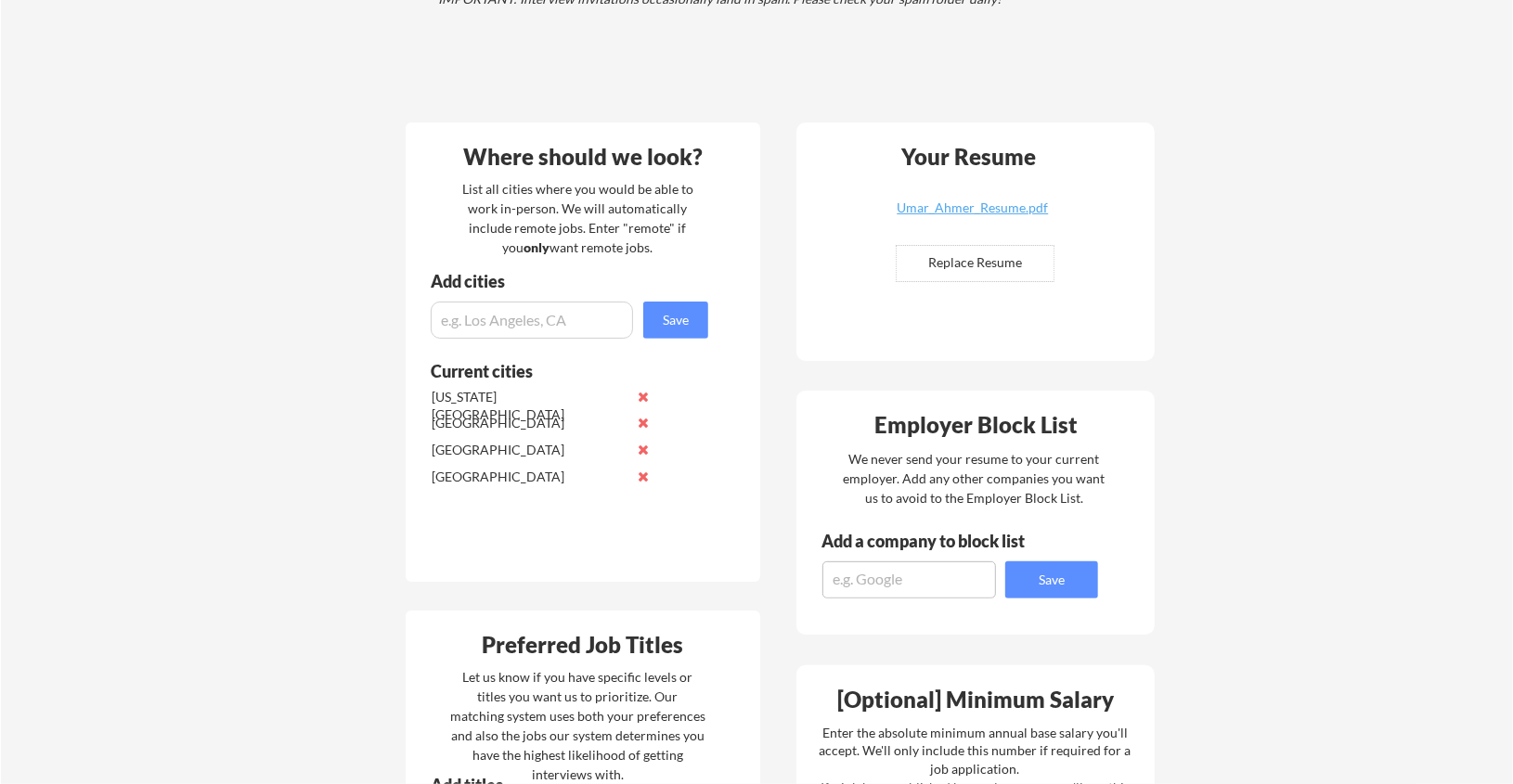
scroll to position [371, 0]
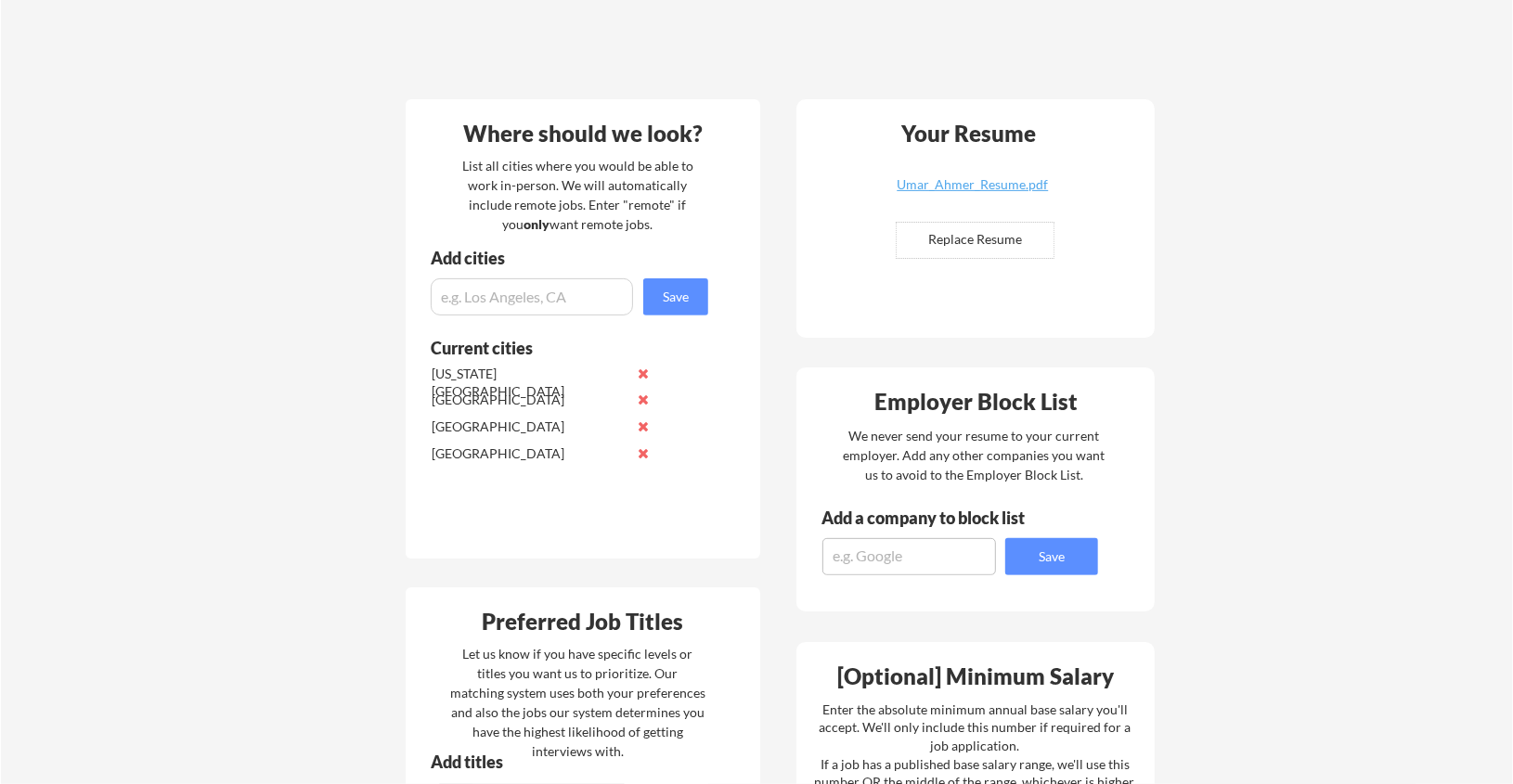
click at [516, 381] on div "[US_STATE][GEOGRAPHIC_DATA]" at bounding box center [530, 383] width 196 height 36
click at [506, 380] on div "[US_STATE][GEOGRAPHIC_DATA]" at bounding box center [530, 383] width 196 height 36
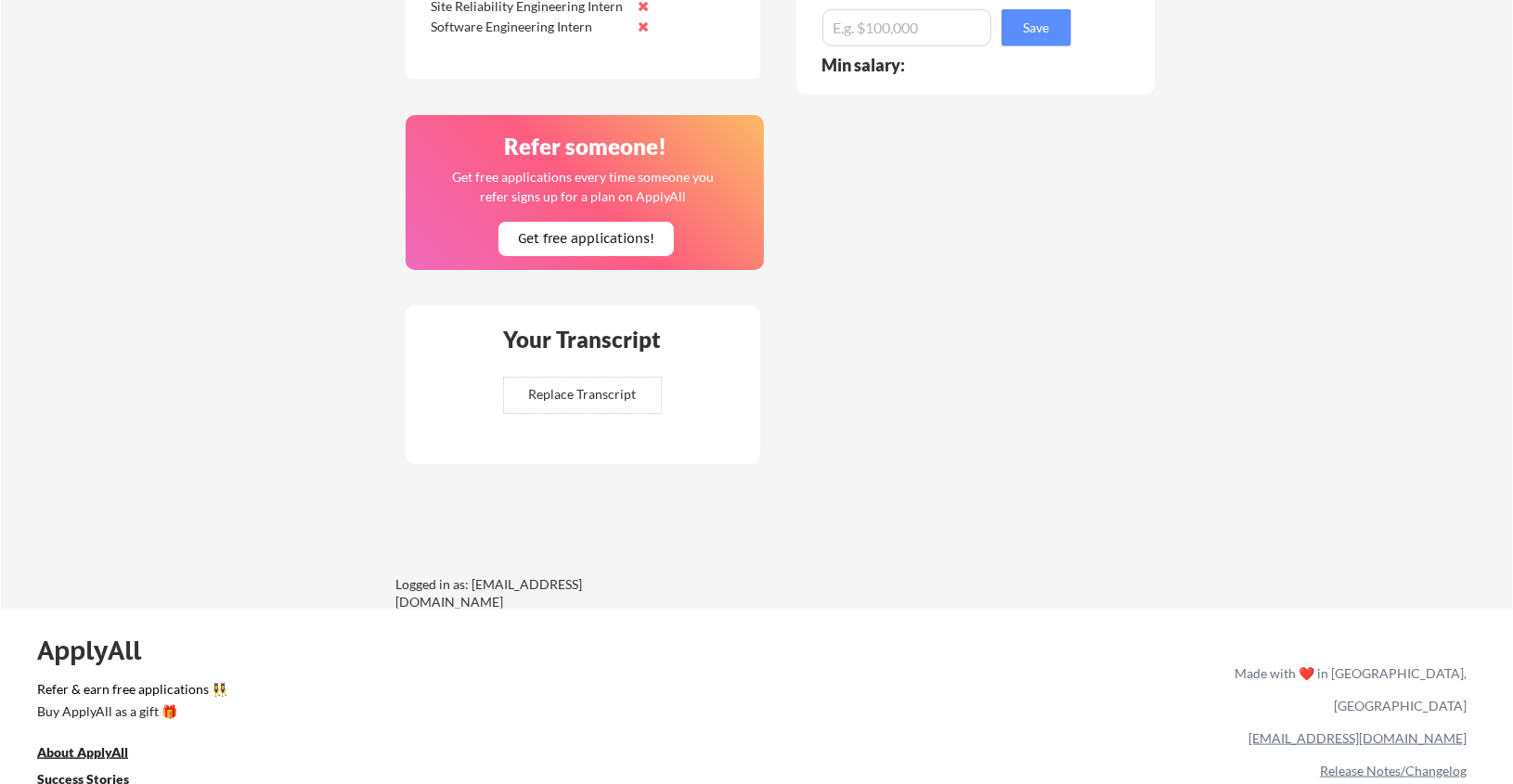
scroll to position [955, 0]
